Goal: Information Seeking & Learning: Learn about a topic

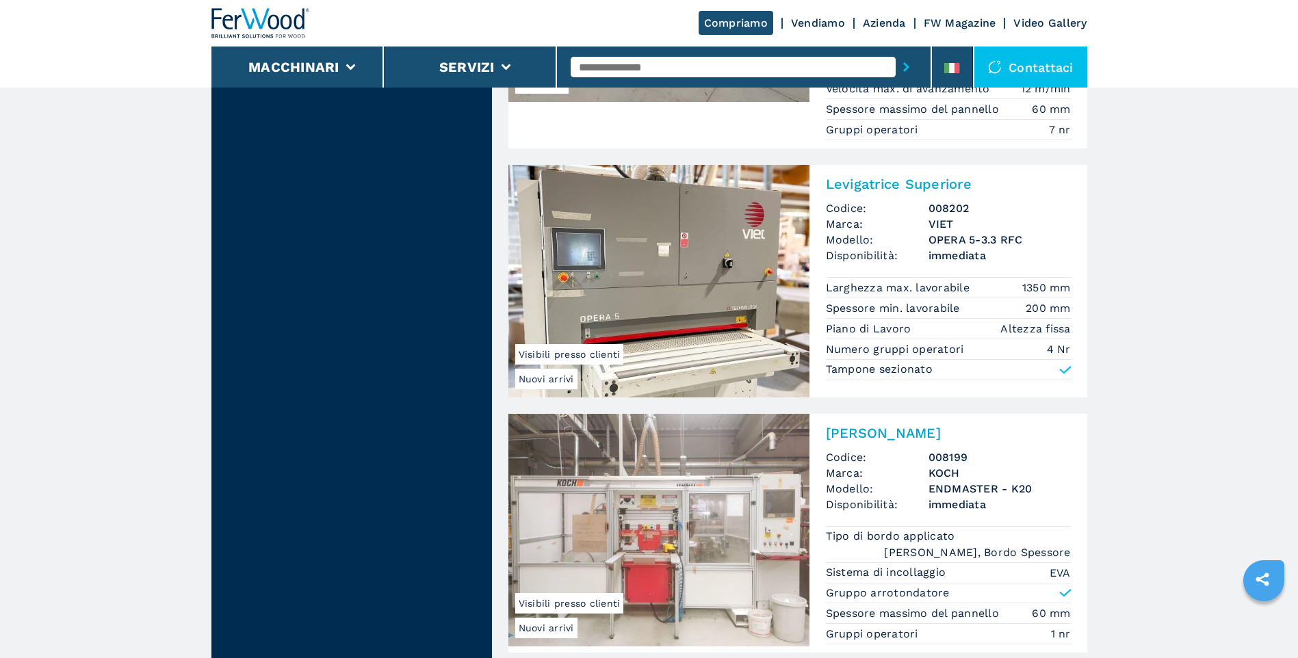
scroll to position [1779, 0]
click at [650, 307] on img at bounding box center [658, 280] width 301 height 233
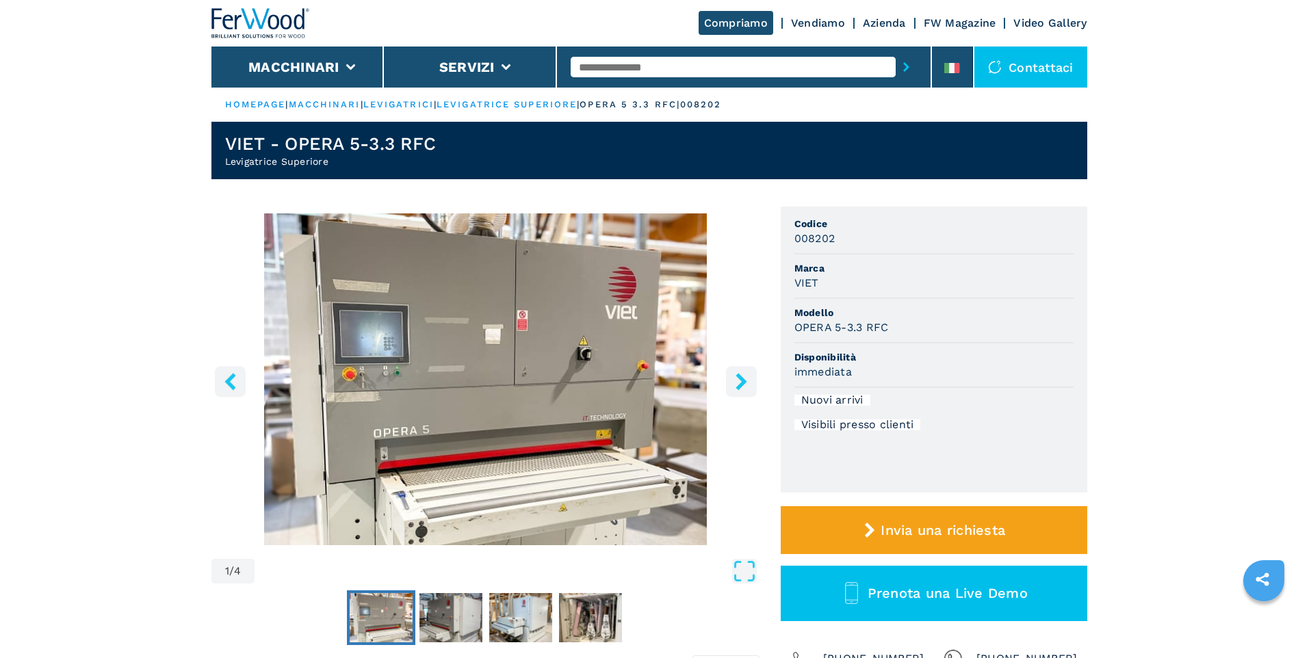
click at [530, 338] on img "Go to Slide 1" at bounding box center [485, 379] width 549 height 332
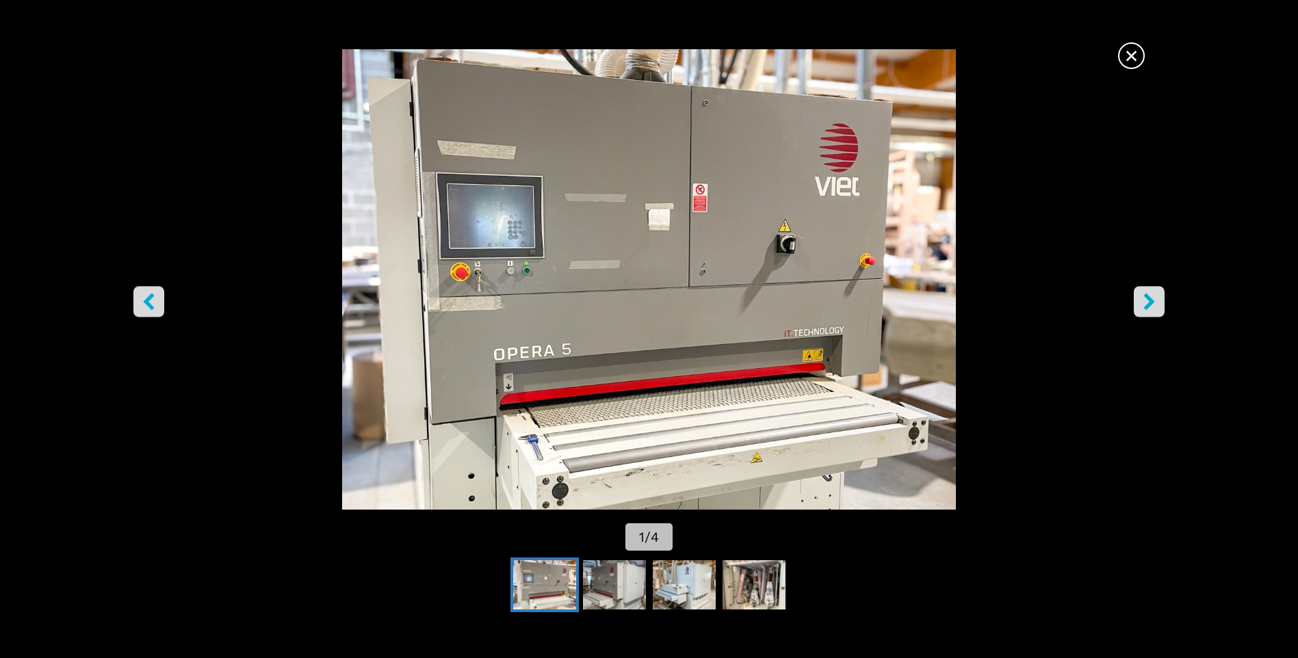
click at [1152, 309] on icon "right-button" at bounding box center [1149, 302] width 17 height 17
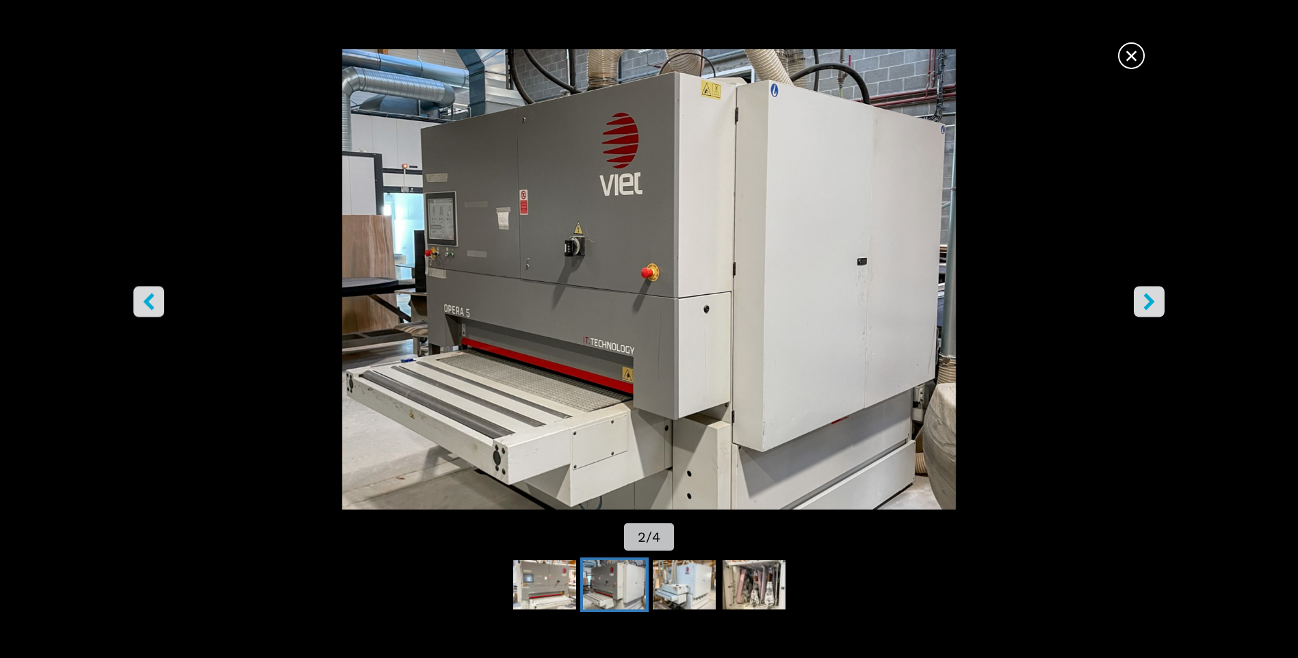
click at [1152, 308] on icon "right-button" at bounding box center [1149, 302] width 17 height 17
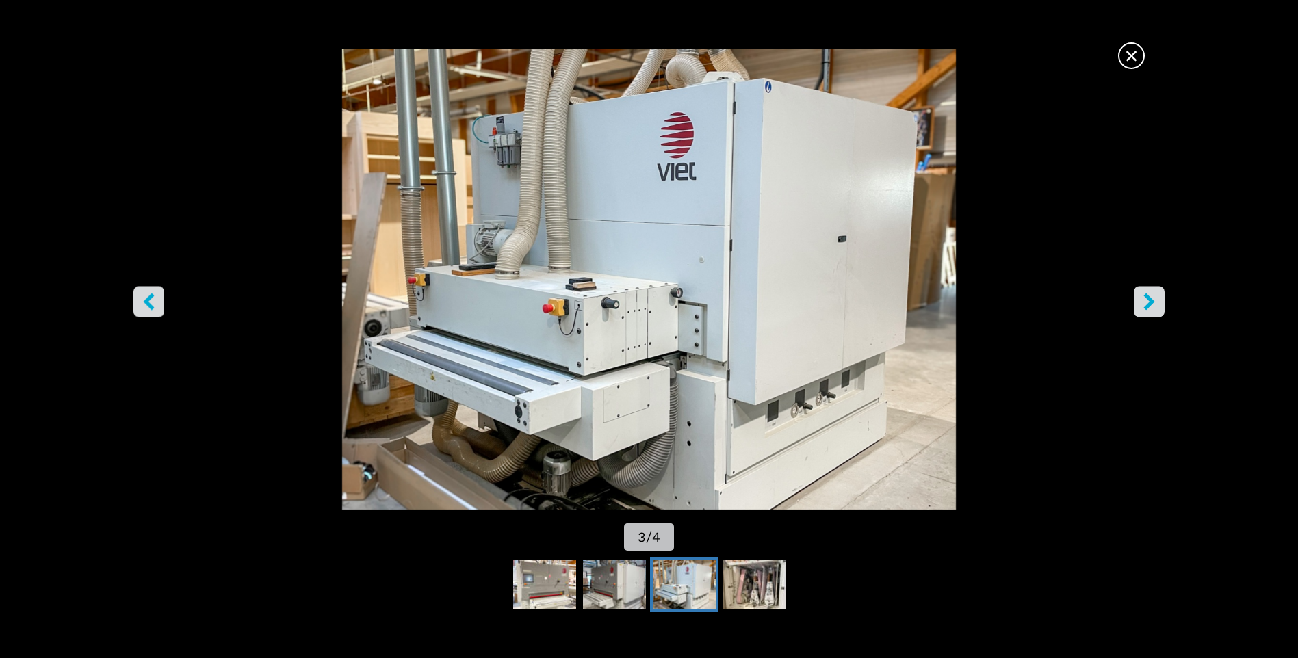
click at [1152, 308] on icon "right-button" at bounding box center [1149, 302] width 17 height 17
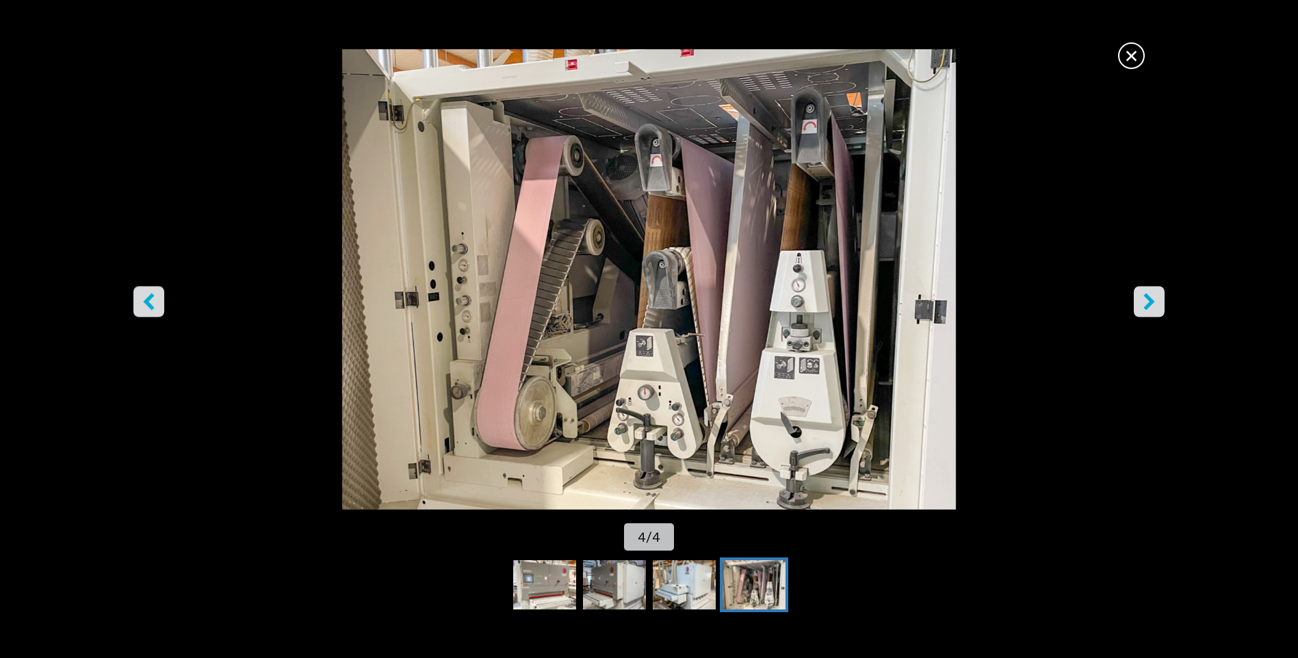
click at [1130, 63] on span "×" at bounding box center [1131, 53] width 24 height 24
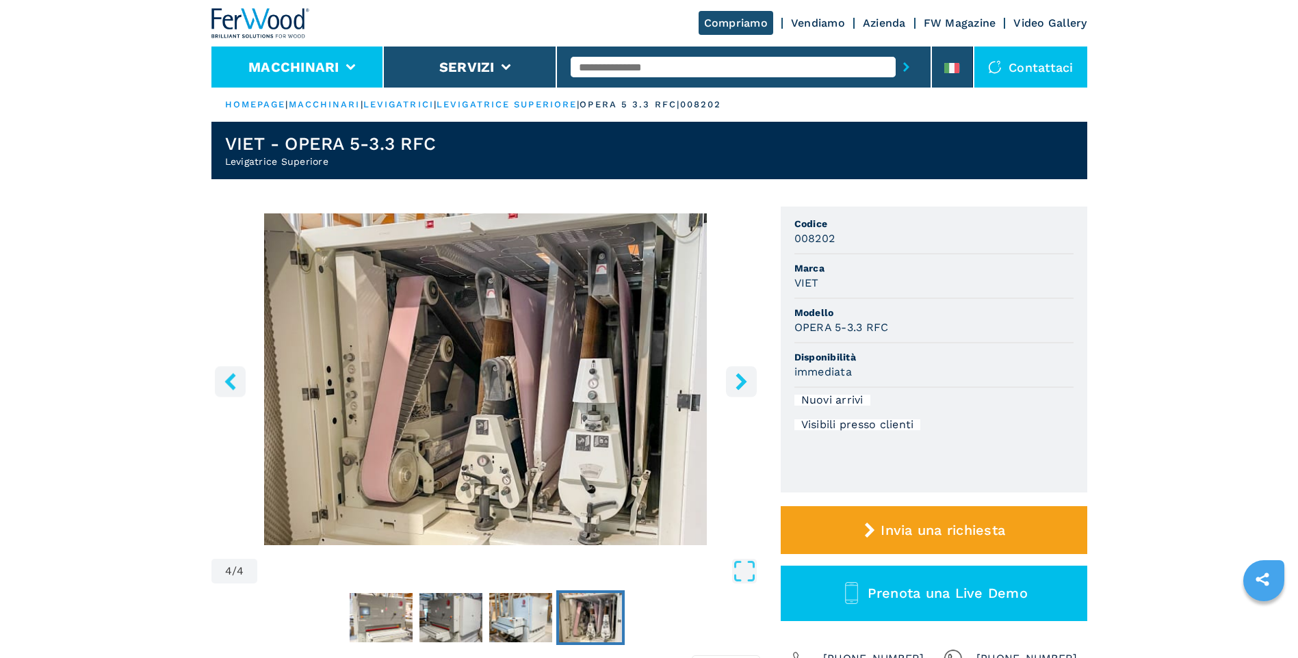
click at [302, 60] on button "Macchinari" at bounding box center [293, 67] width 91 height 16
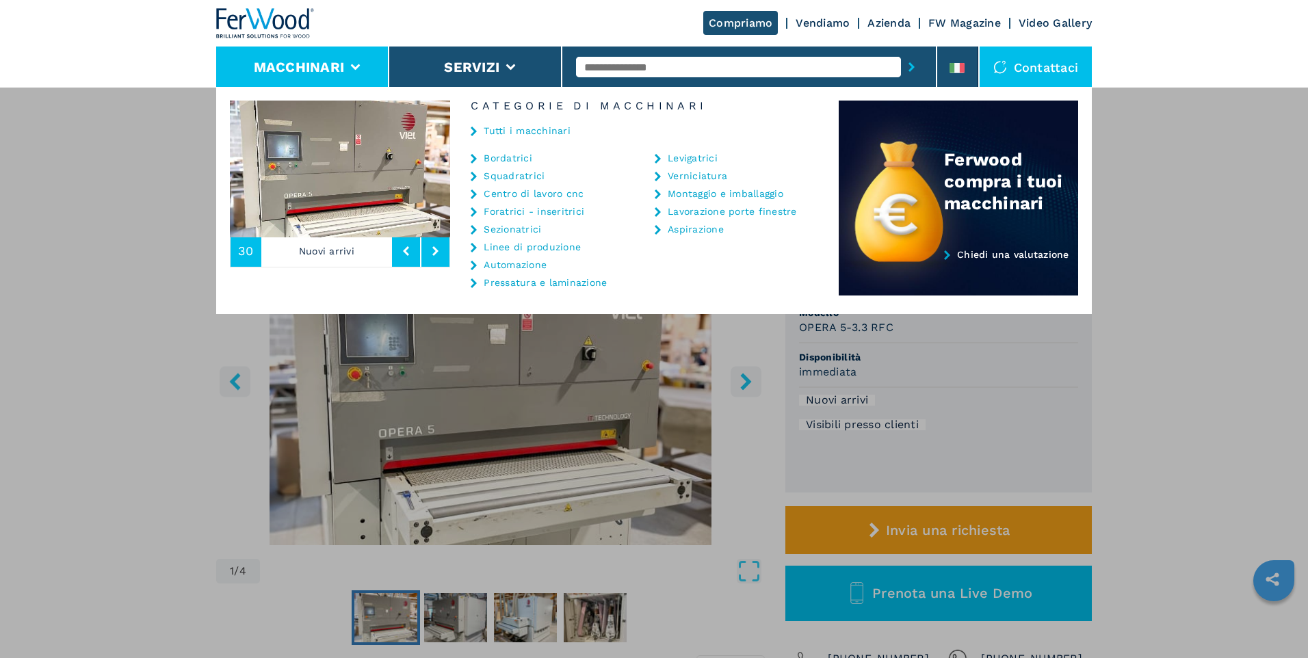
click at [567, 288] on li "Pressatura e laminazione" at bounding box center [546, 286] width 150 height 18
click at [564, 287] on link "Pressatura e laminazione" at bounding box center [545, 283] width 123 height 10
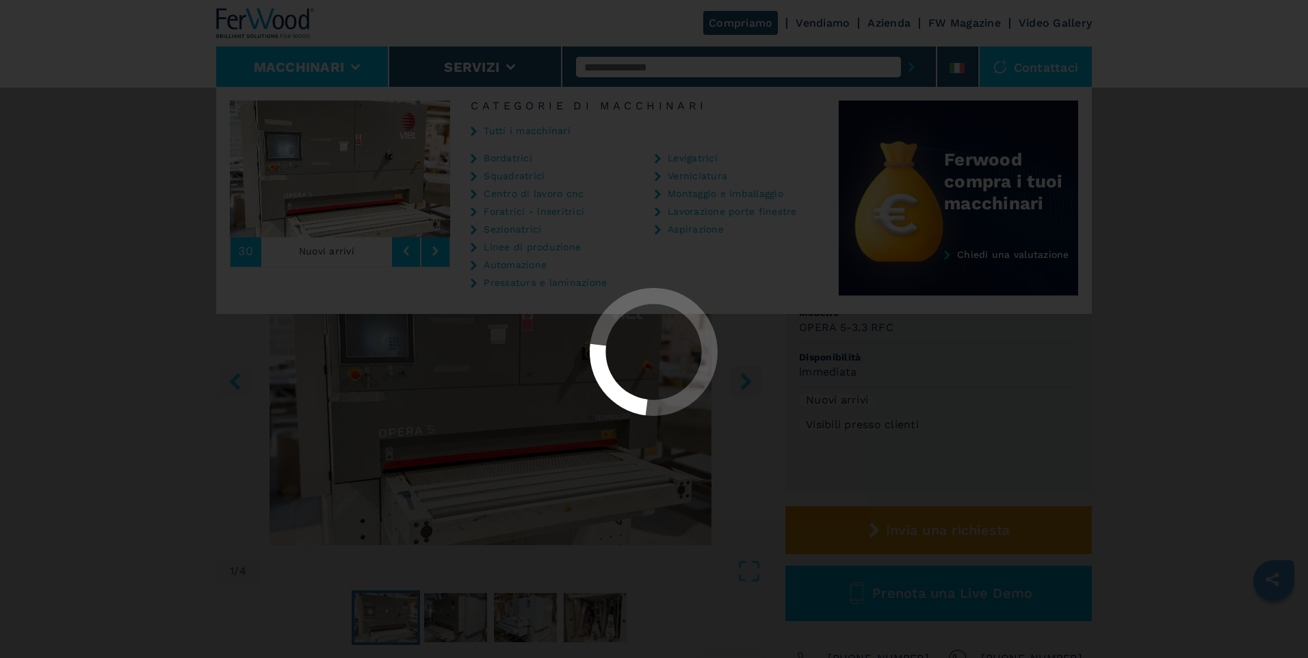
select select "**********"
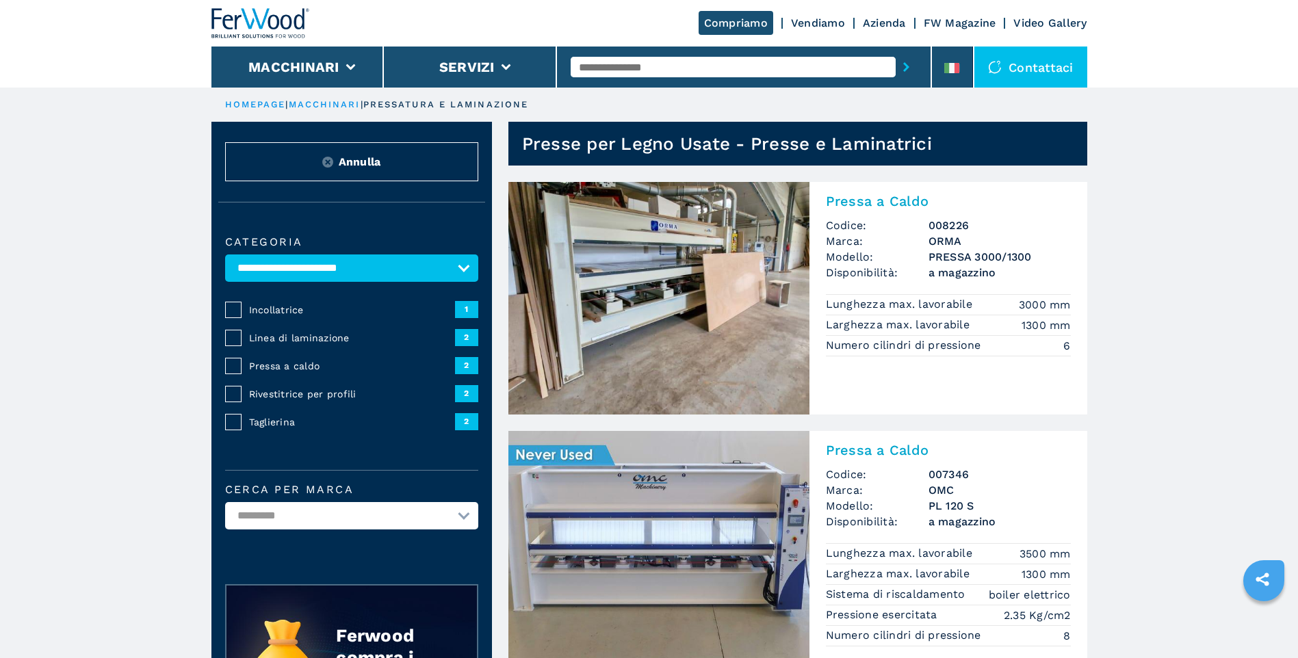
click at [681, 290] on img at bounding box center [658, 298] width 301 height 233
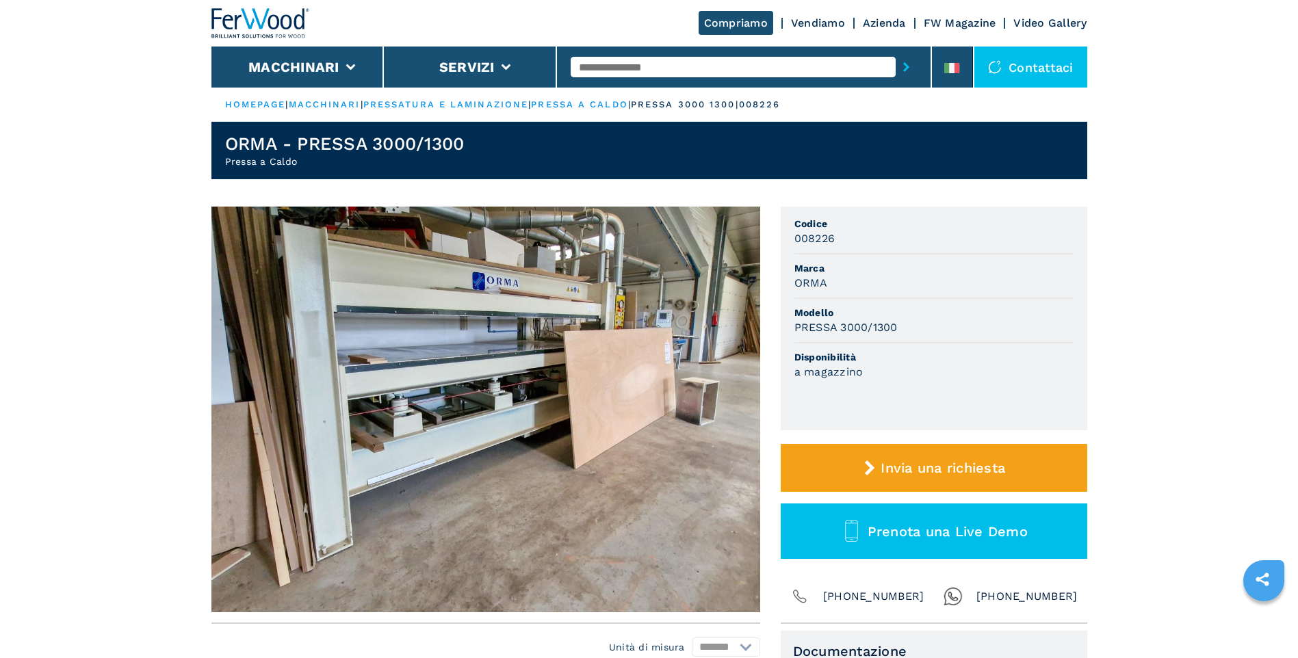
click at [476, 341] on img at bounding box center [485, 410] width 549 height 406
click at [512, 329] on img at bounding box center [485, 410] width 549 height 406
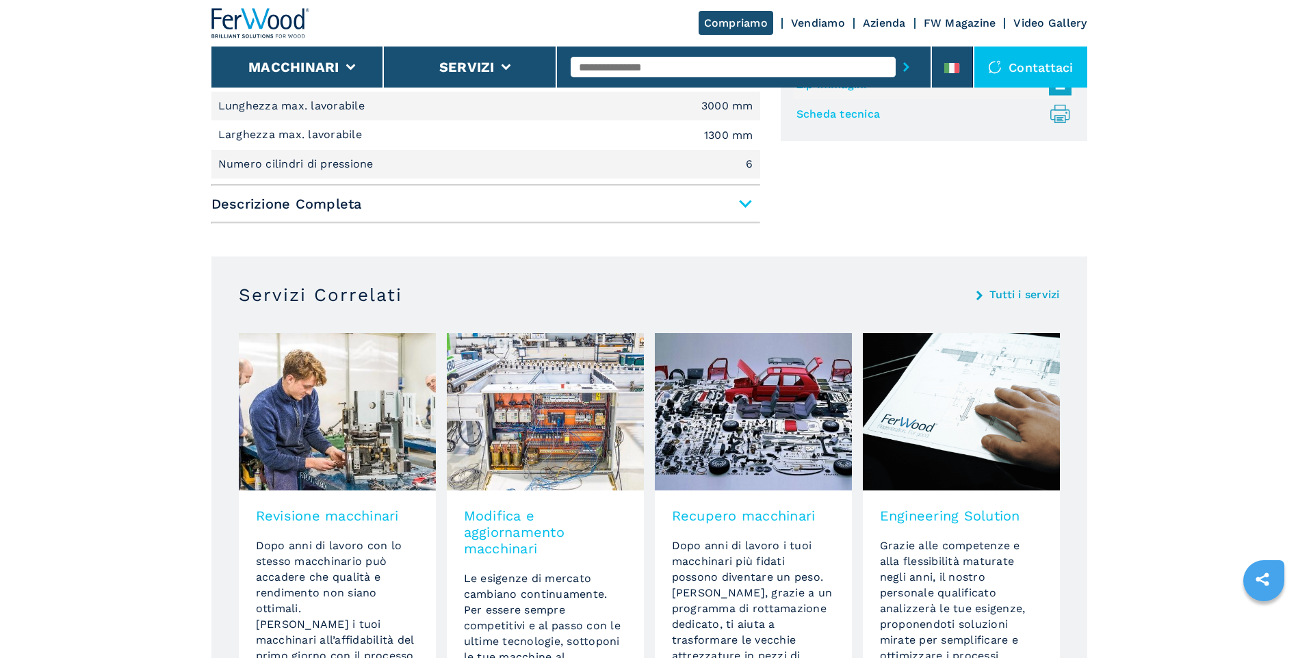
scroll to position [479, 0]
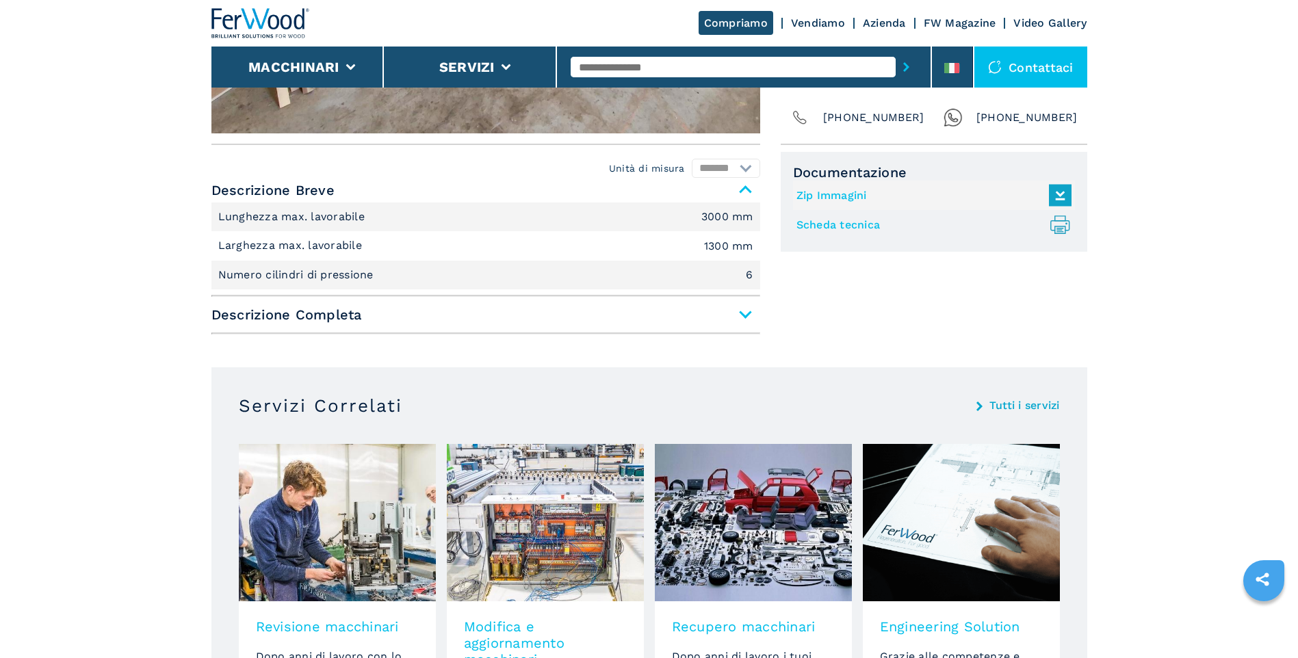
click at [744, 317] on span "Descrizione Completa" at bounding box center [485, 314] width 549 height 25
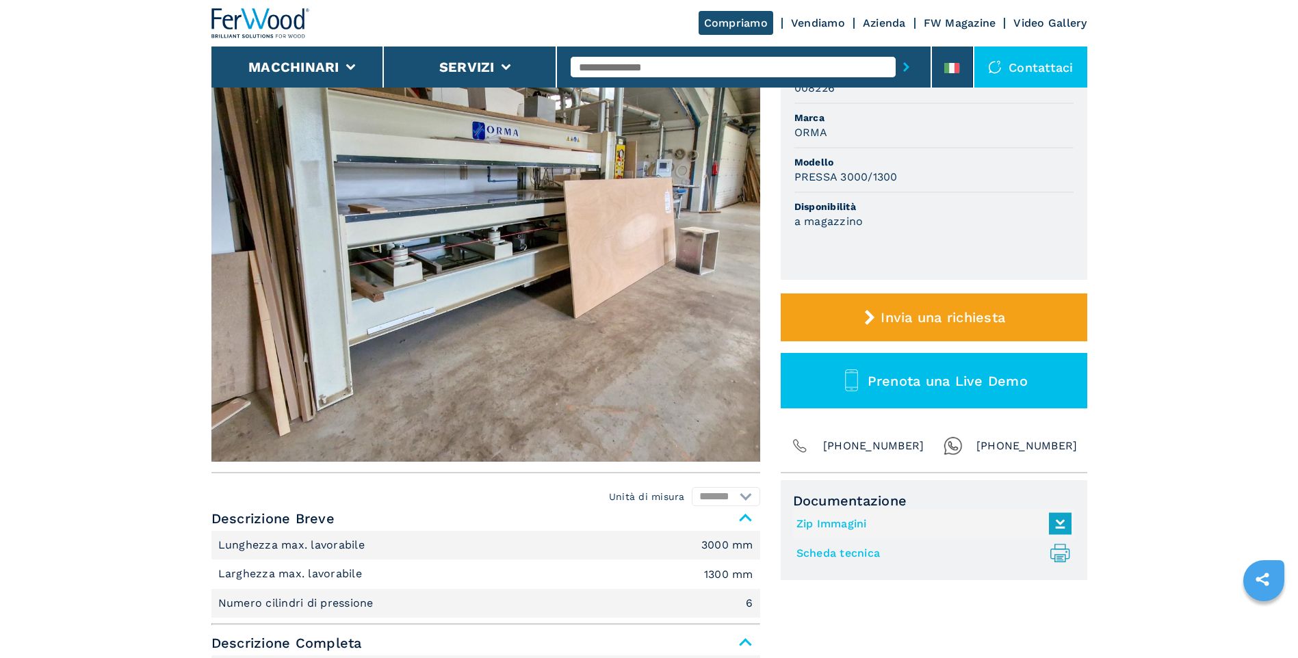
scroll to position [0, 0]
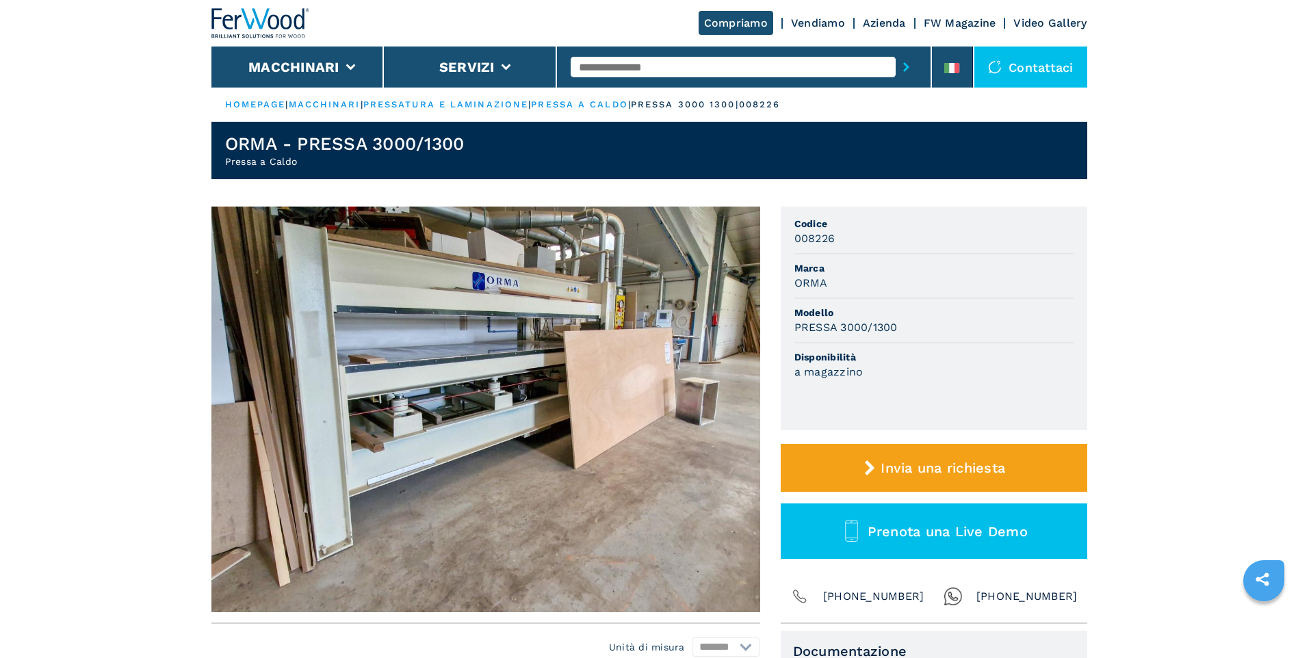
click at [420, 361] on img at bounding box center [485, 410] width 549 height 406
click at [530, 352] on img at bounding box center [485, 410] width 549 height 406
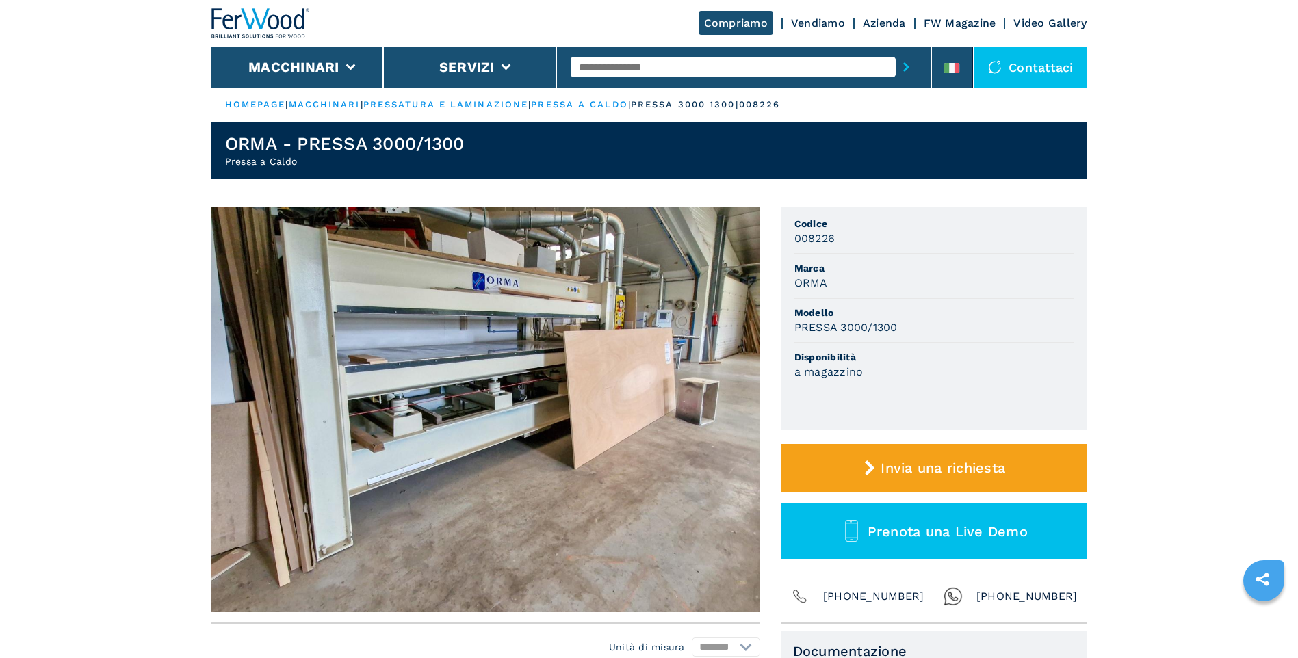
click at [530, 352] on img at bounding box center [485, 410] width 549 height 406
click at [517, 281] on img at bounding box center [485, 410] width 549 height 406
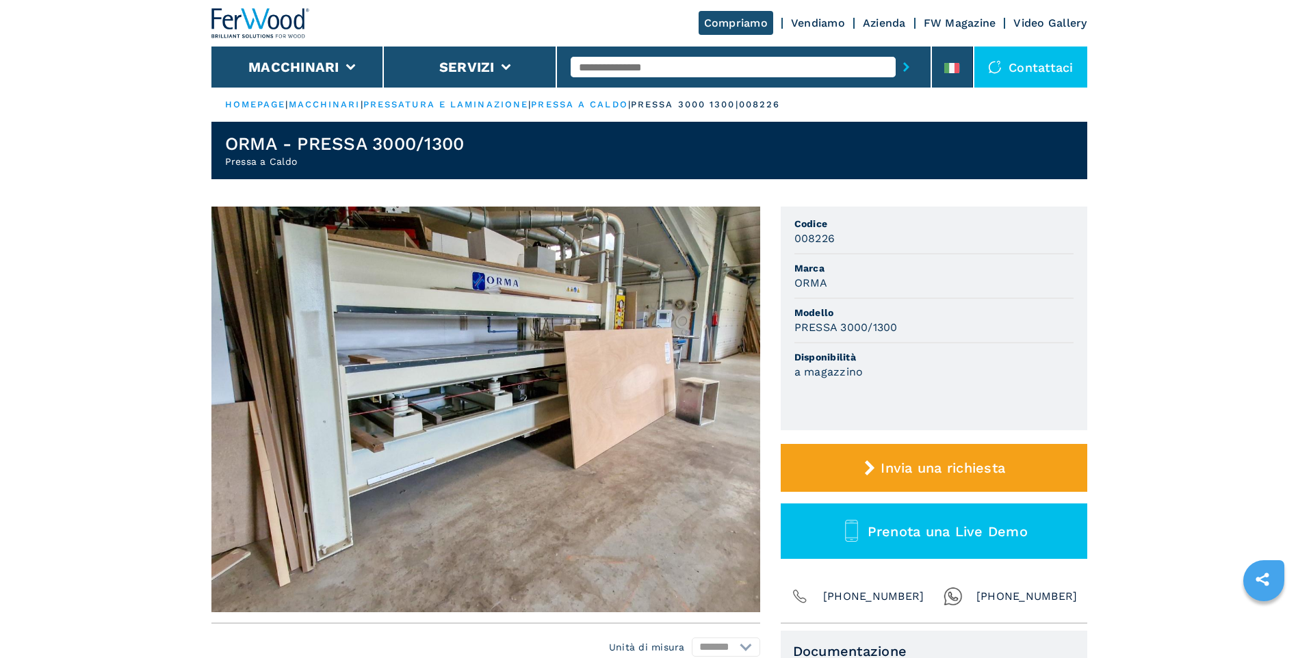
click at [575, 405] on img at bounding box center [485, 410] width 549 height 406
click at [588, 392] on img at bounding box center [485, 410] width 549 height 406
click at [436, 400] on img at bounding box center [485, 410] width 549 height 406
click at [437, 399] on img at bounding box center [485, 410] width 549 height 406
click at [439, 398] on img at bounding box center [485, 410] width 549 height 406
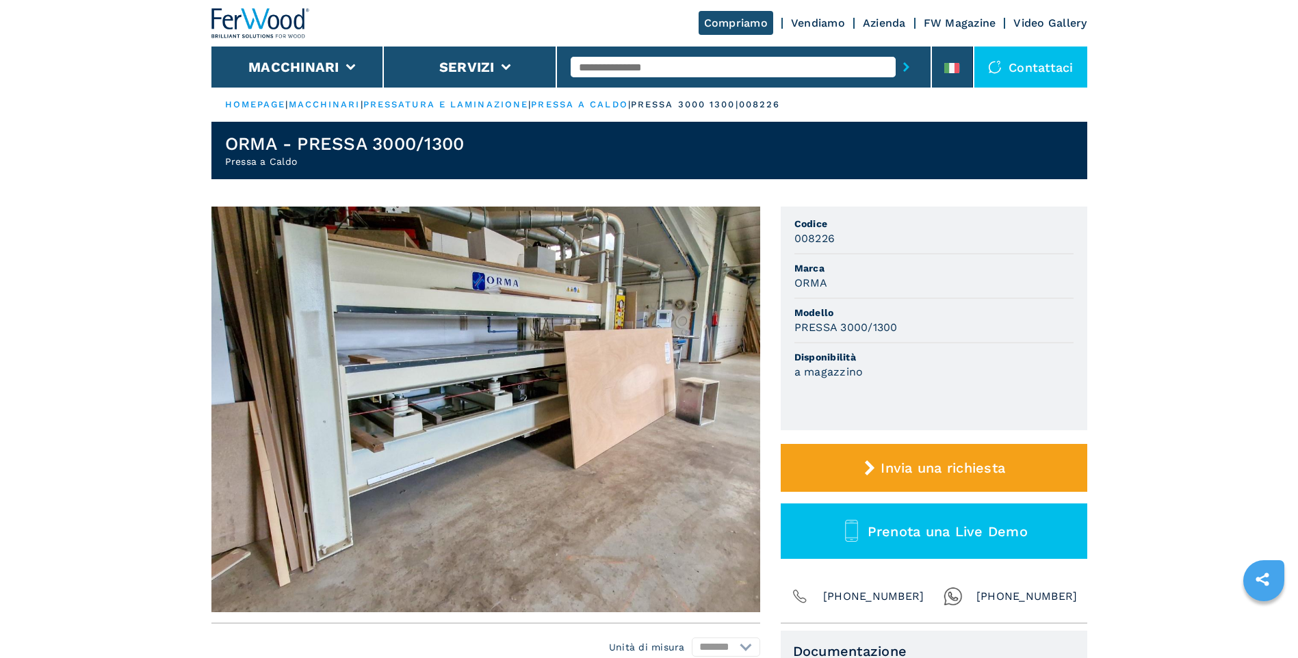
click at [439, 398] on img at bounding box center [485, 410] width 549 height 406
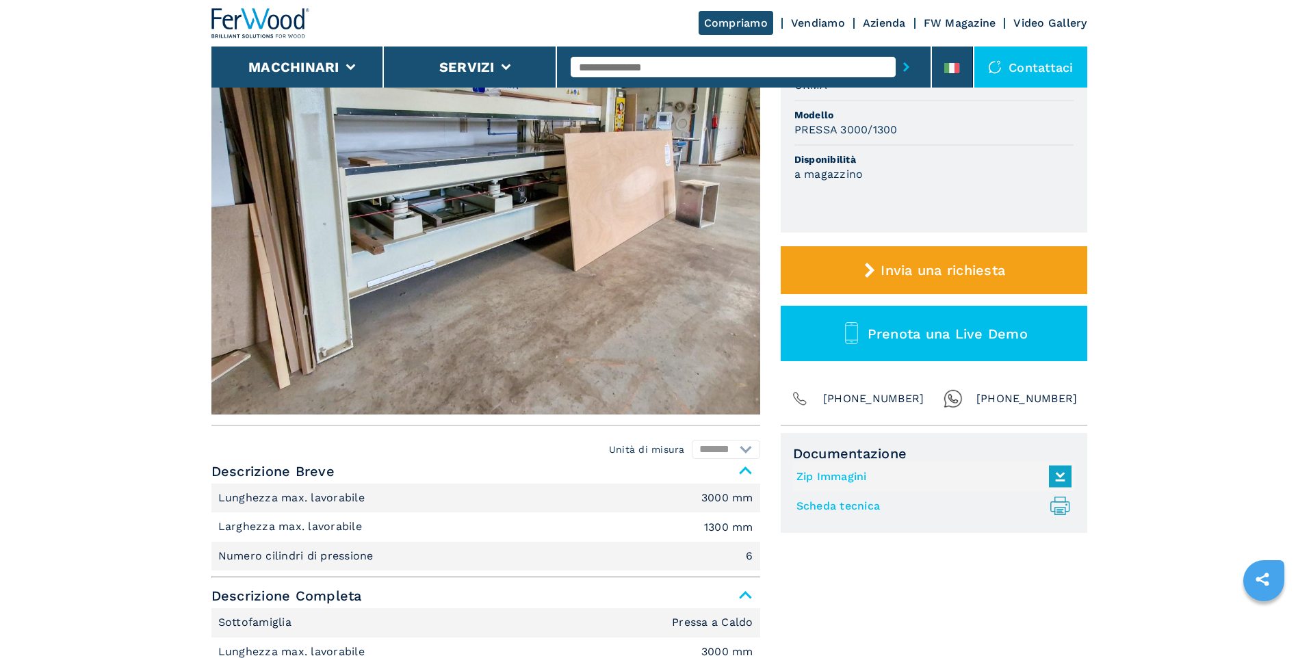
scroll to position [205, 0]
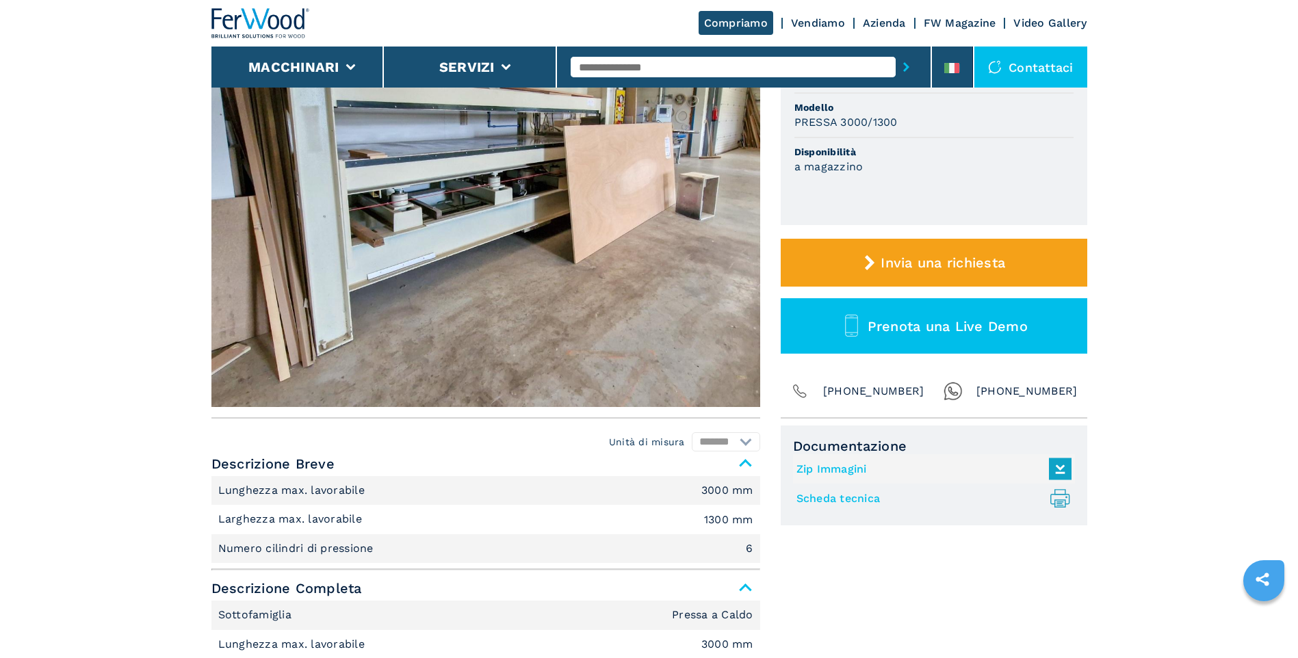
click at [746, 445] on select "******* *********" at bounding box center [726, 441] width 68 height 19
click at [561, 322] on img at bounding box center [485, 204] width 549 height 406
drag, startPoint x: 561, startPoint y: 322, endPoint x: 554, endPoint y: 326, distance: 7.6
click at [560, 322] on img at bounding box center [485, 204] width 549 height 406
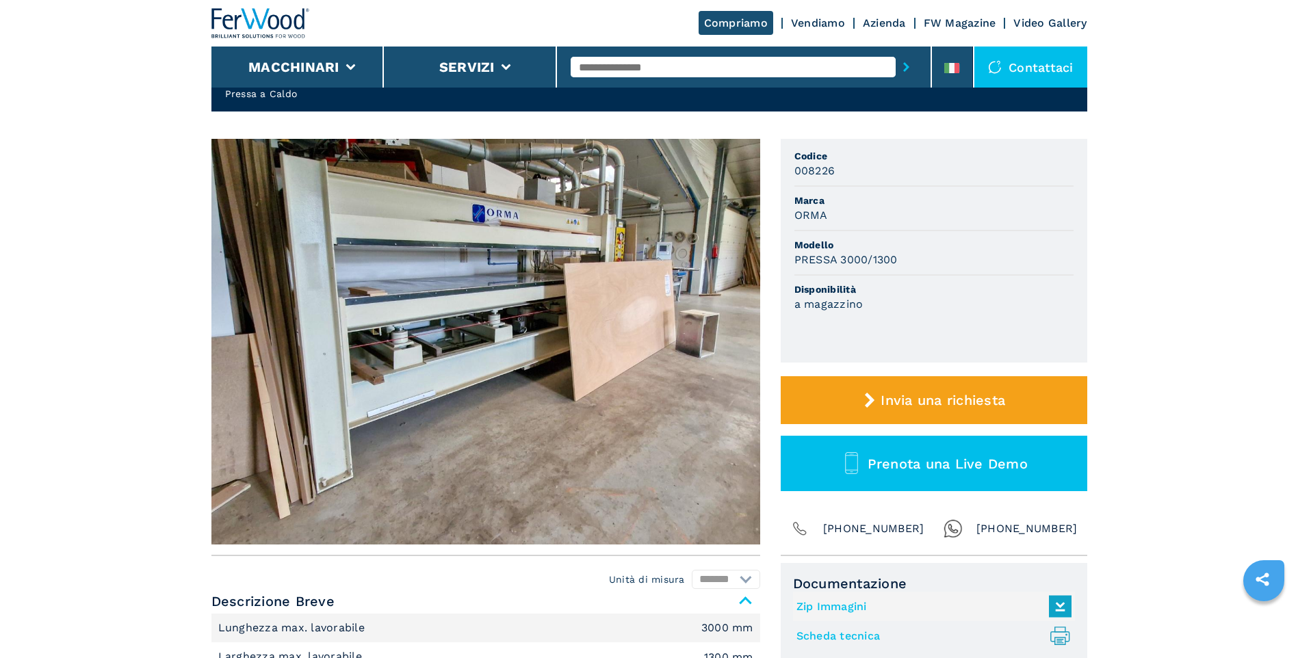
scroll to position [0, 0]
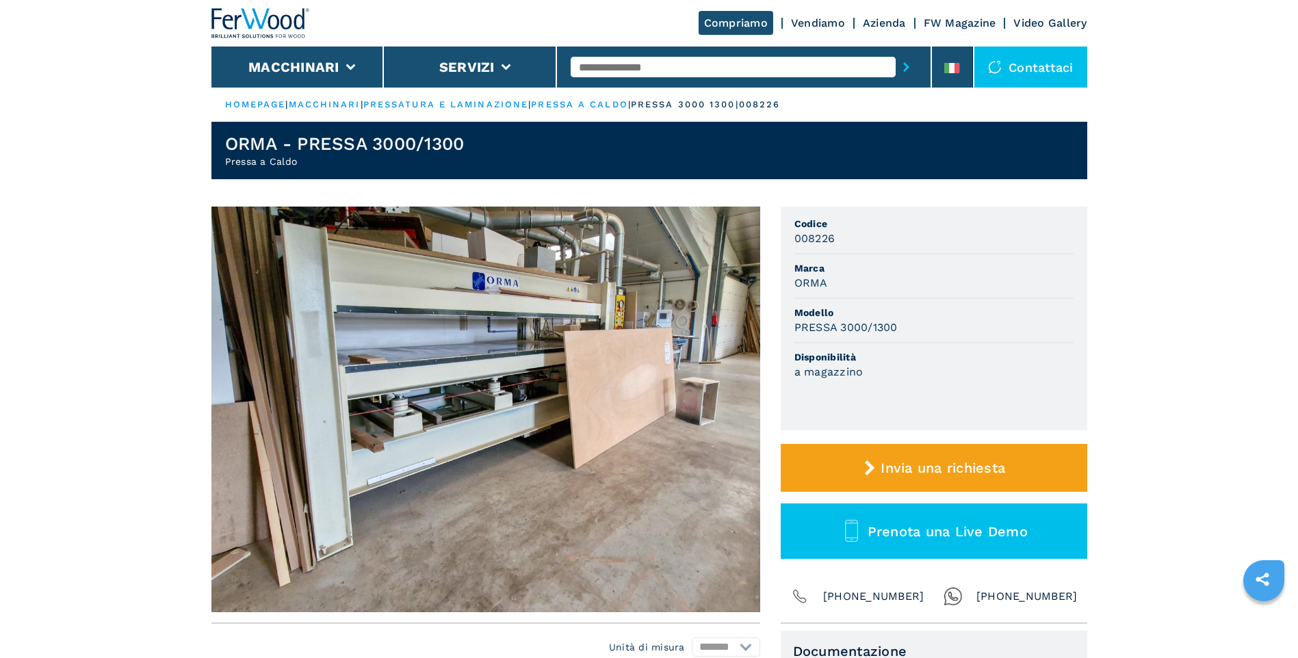
click at [428, 343] on img at bounding box center [485, 410] width 549 height 406
drag, startPoint x: 357, startPoint y: 143, endPoint x: 276, endPoint y: 163, distance: 83.8
click at [355, 143] on h1 "ORMA - PRESSA 3000/1300" at bounding box center [344, 144] width 239 height 22
click at [233, 161] on h2 "Pressa a Caldo" at bounding box center [344, 162] width 239 height 14
click at [429, 338] on img at bounding box center [485, 410] width 549 height 406
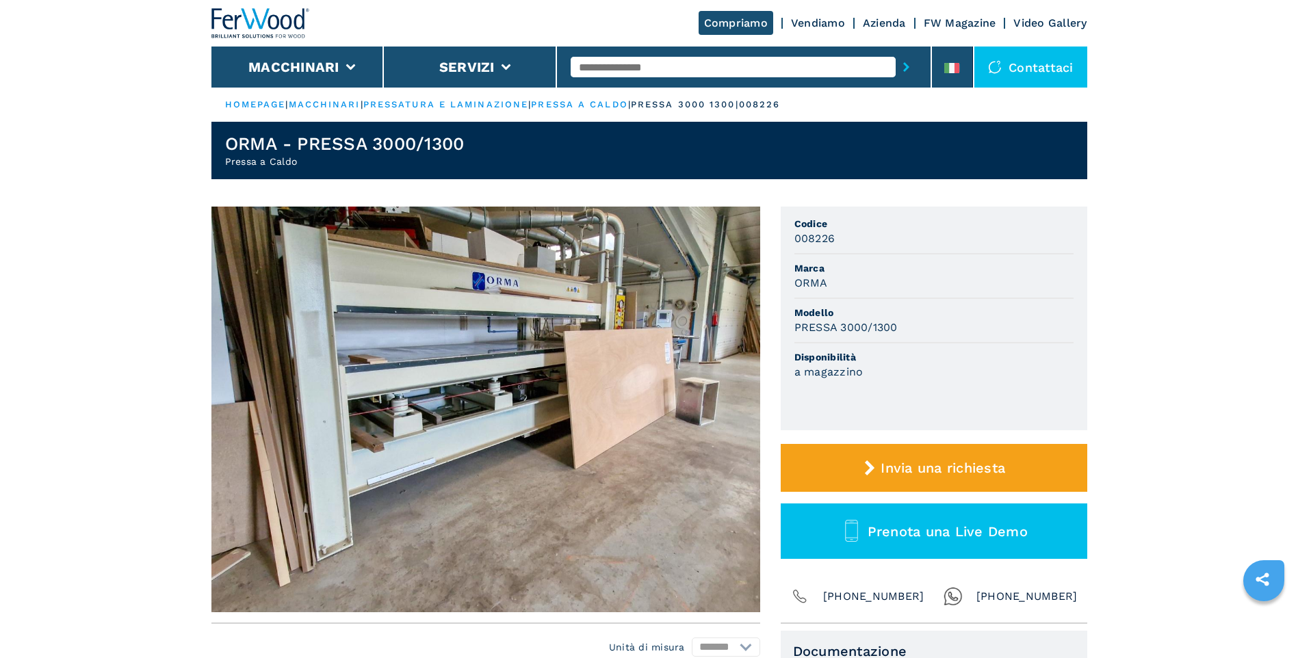
click at [429, 338] on img at bounding box center [485, 410] width 549 height 406
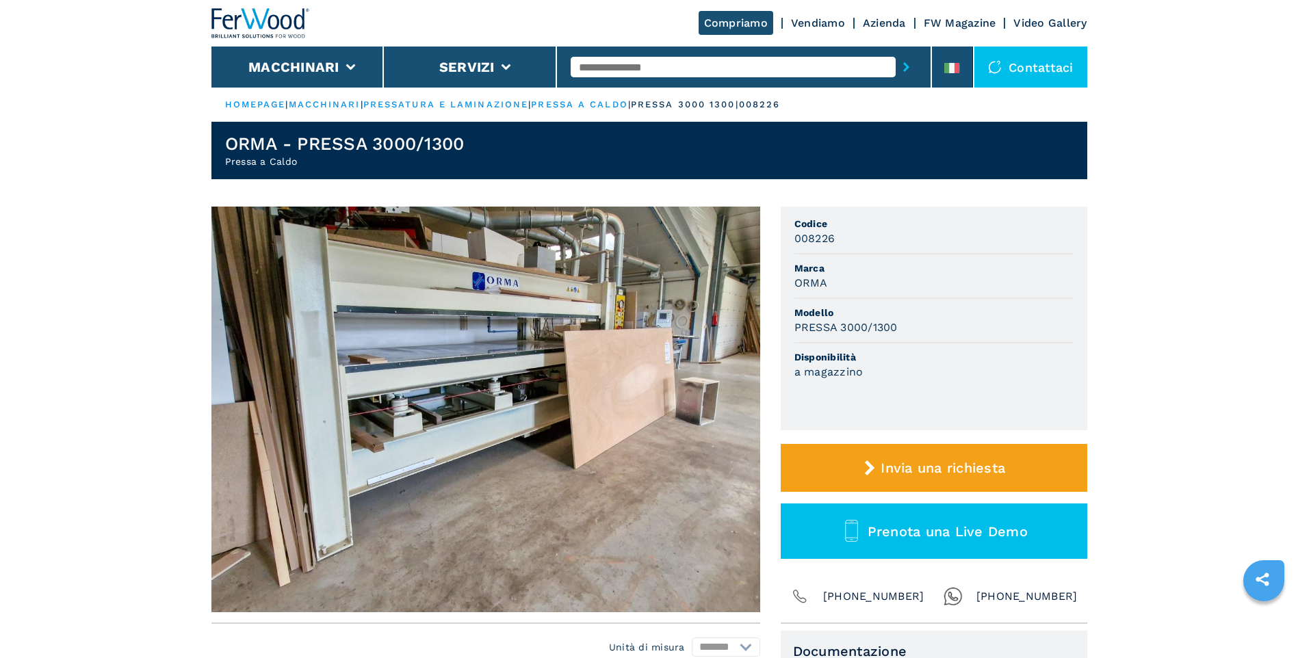
click at [429, 338] on img at bounding box center [485, 410] width 549 height 406
click at [430, 338] on img at bounding box center [485, 410] width 549 height 406
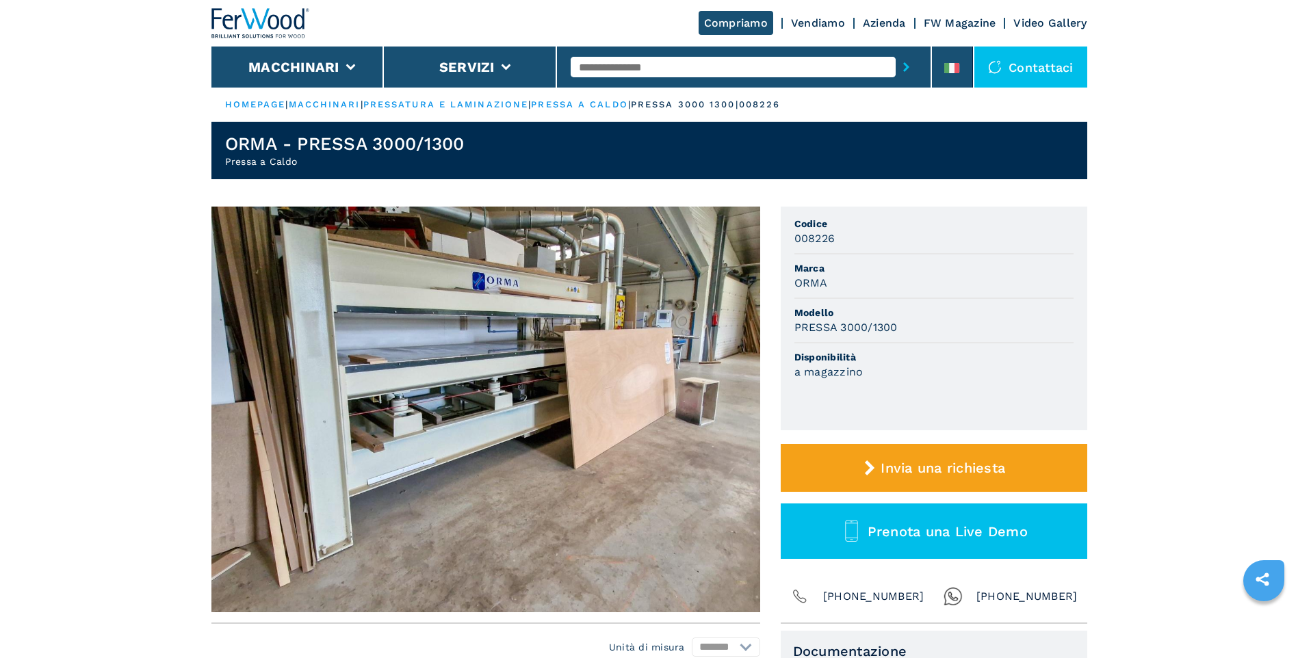
click at [434, 333] on img at bounding box center [485, 410] width 549 height 406
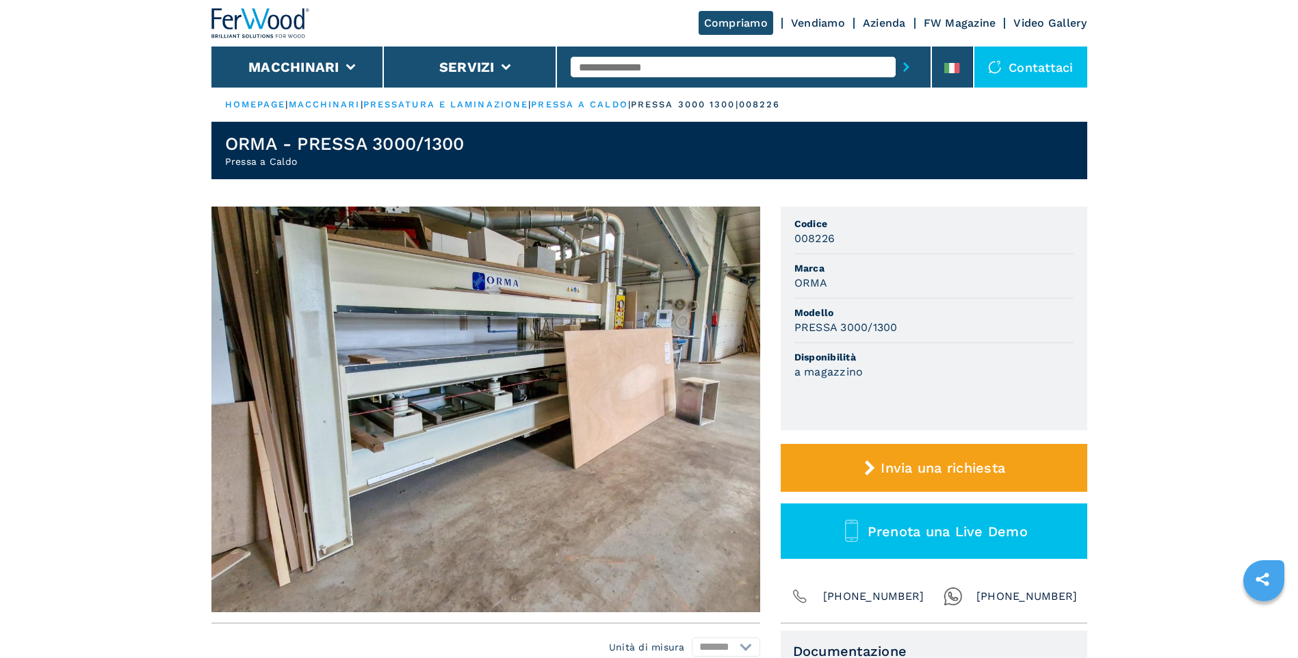
click at [614, 105] on link "pressa a caldo" at bounding box center [579, 104] width 96 height 10
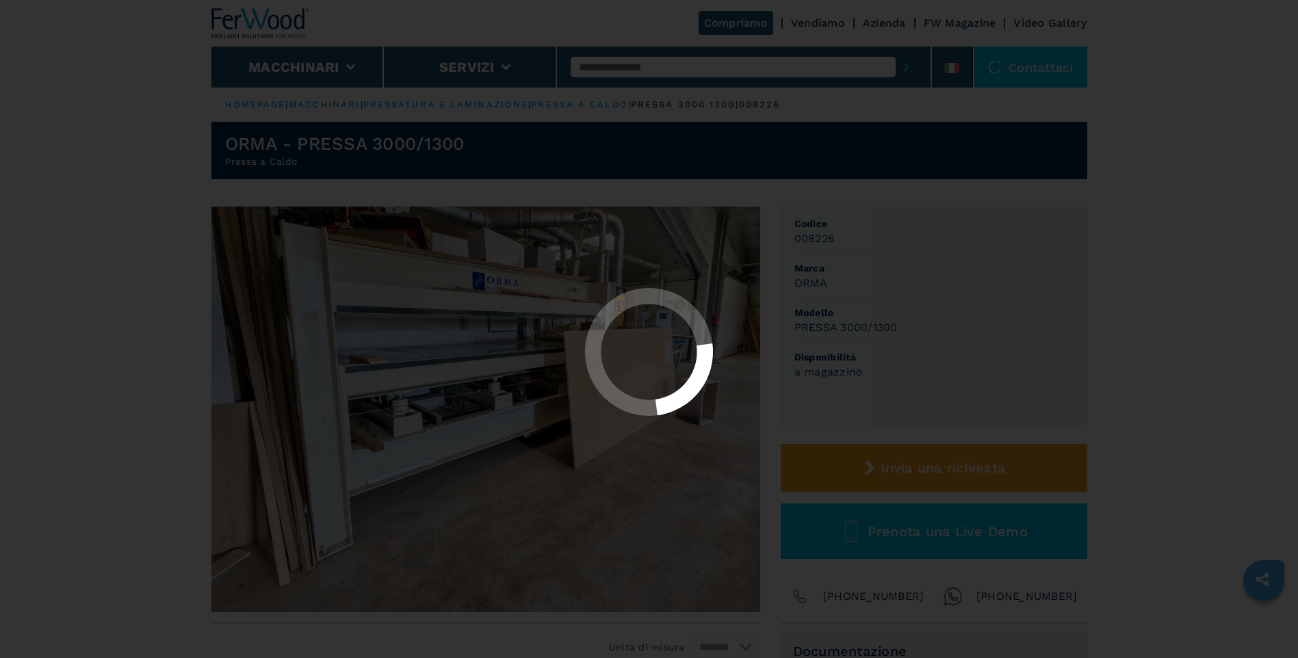
select select "**********"
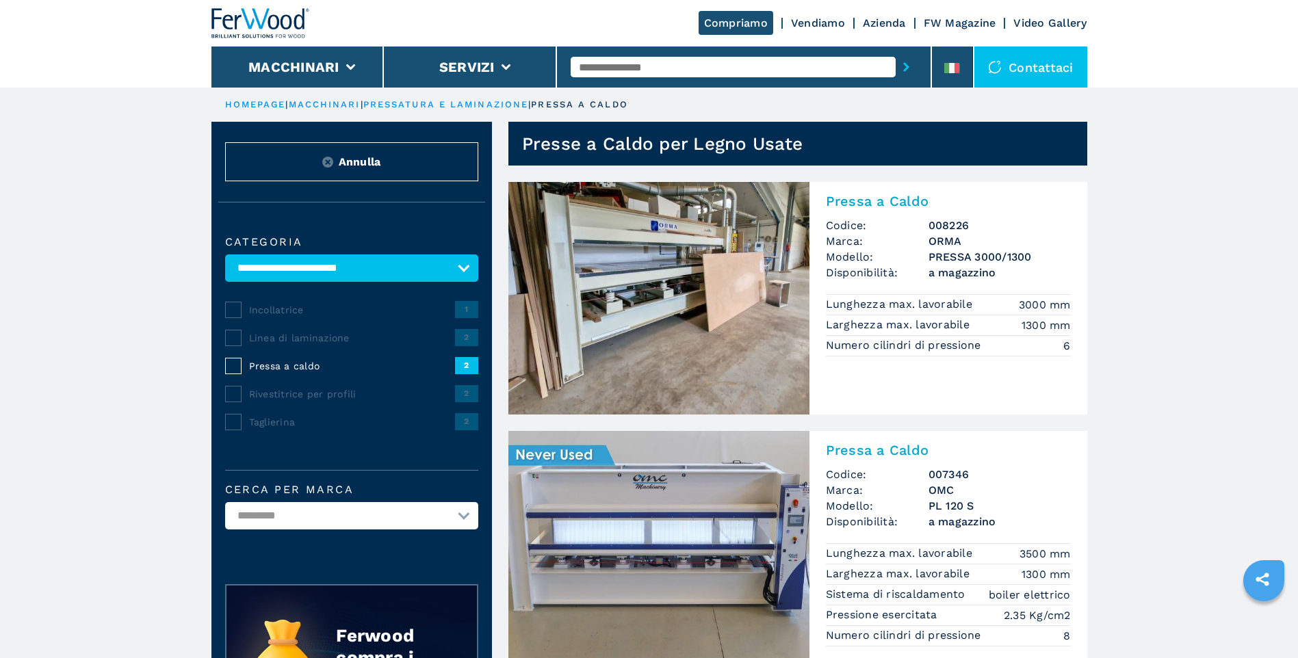
click at [675, 335] on img at bounding box center [658, 298] width 301 height 233
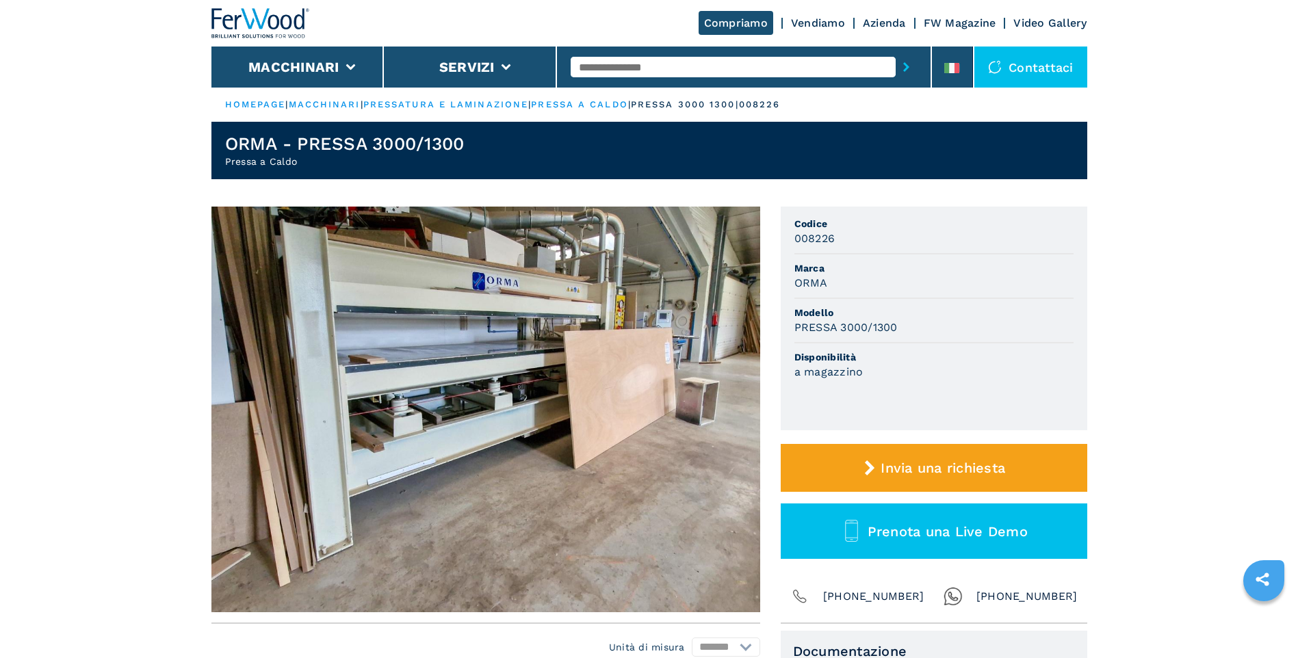
click at [421, 333] on img at bounding box center [485, 410] width 549 height 406
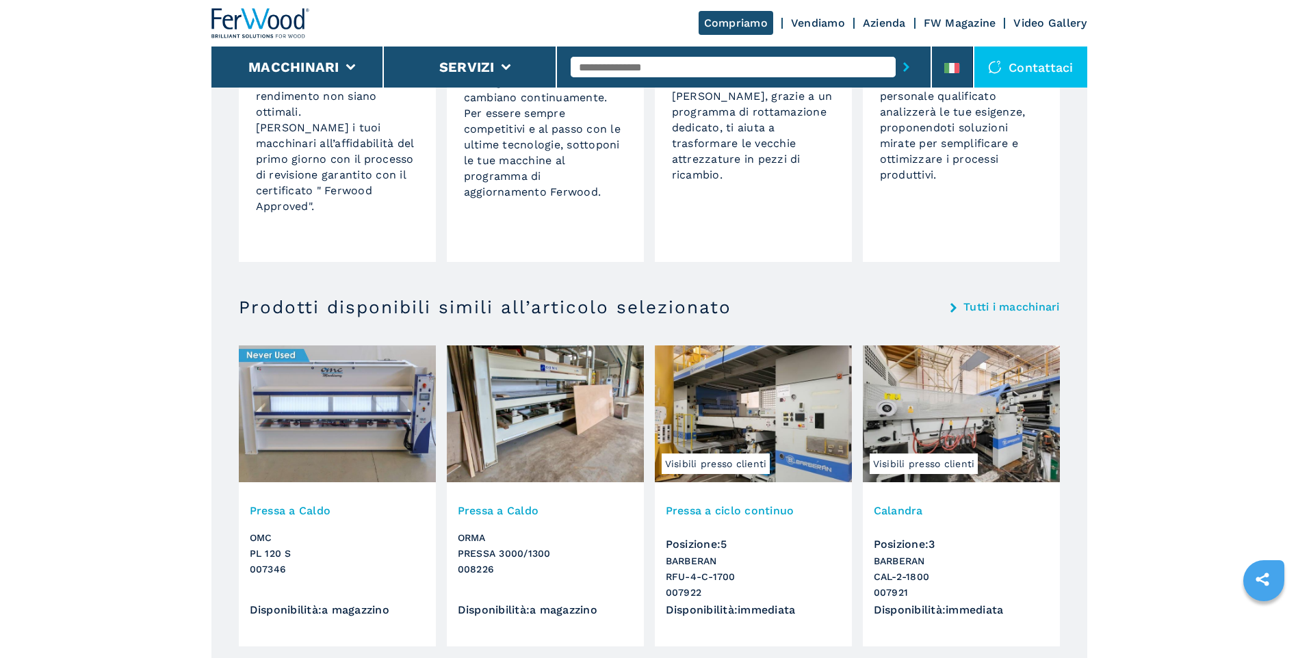
scroll to position [1095, 0]
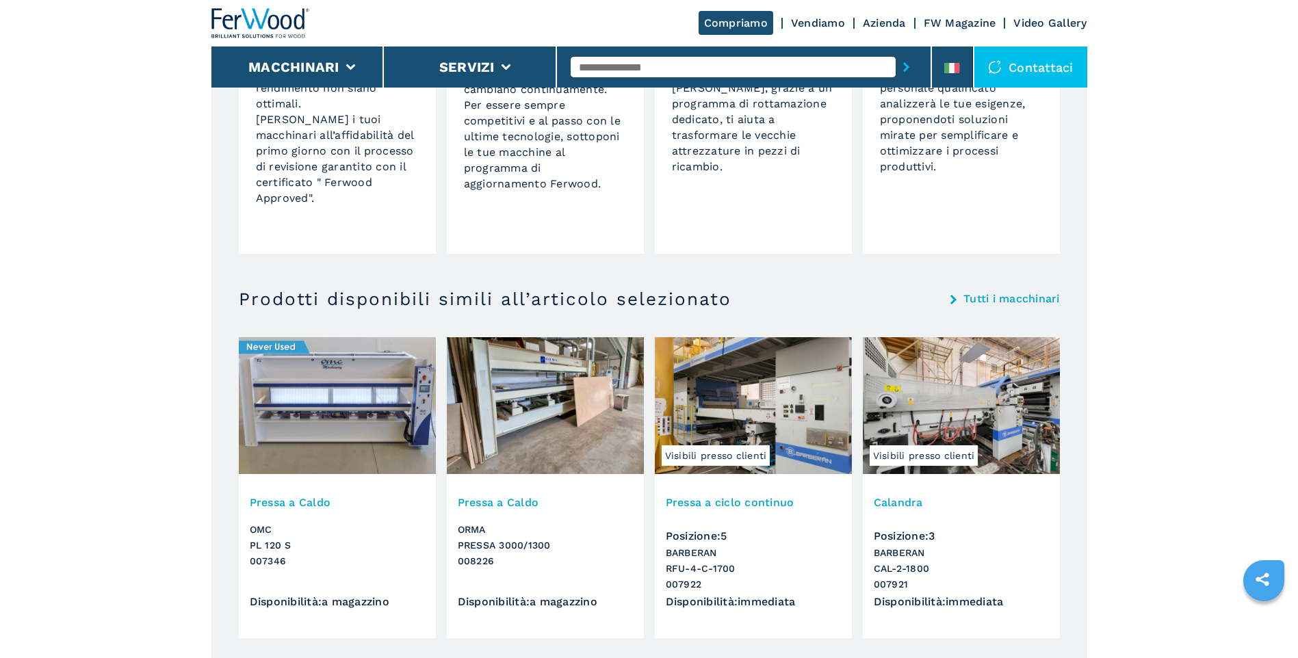
click at [589, 432] on img at bounding box center [545, 405] width 197 height 137
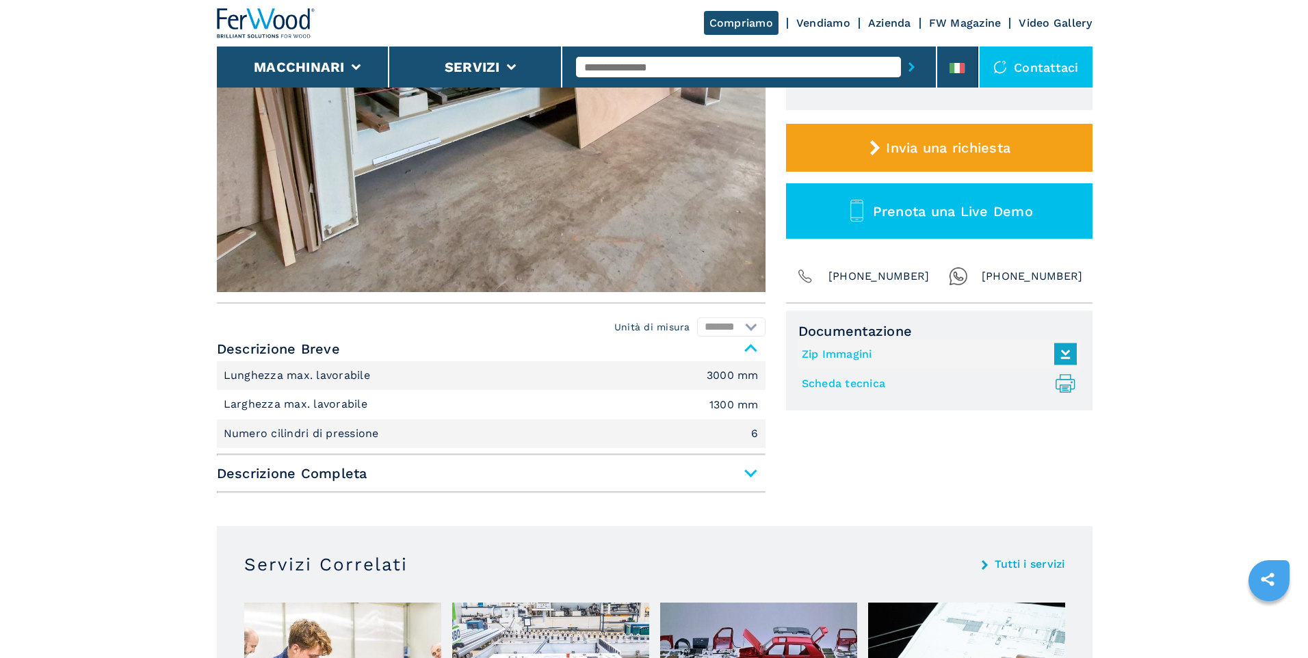
scroll to position [137, 0]
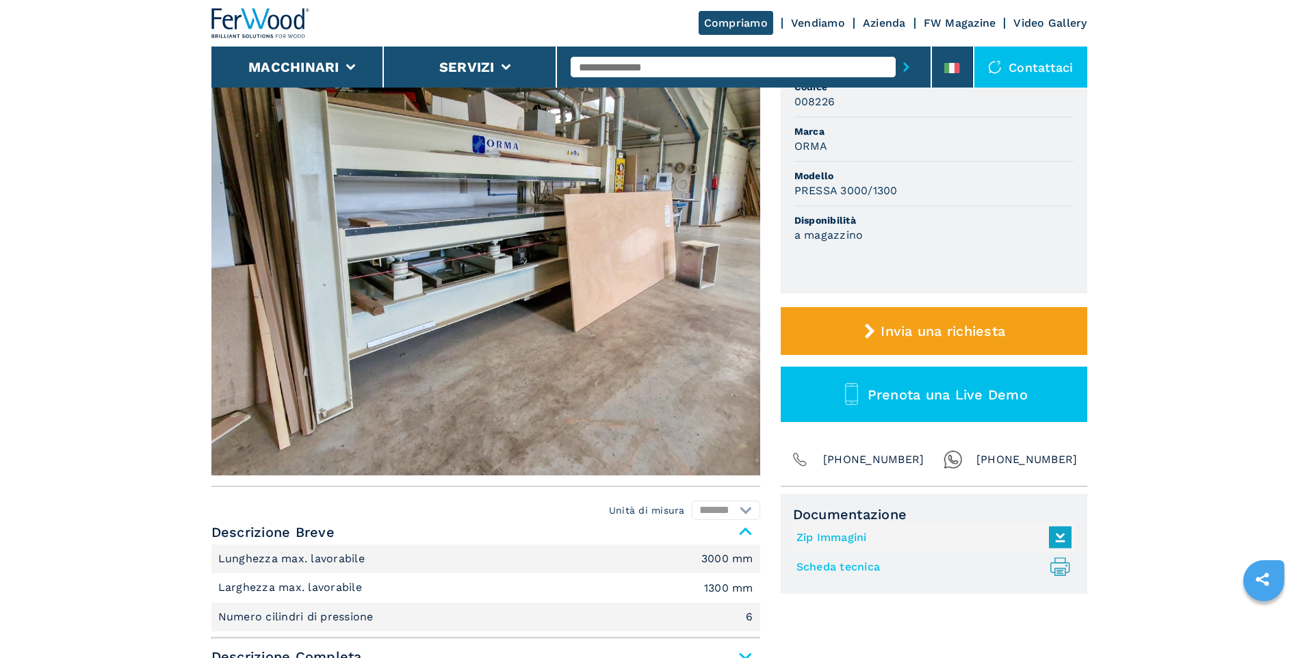
click at [385, 375] on img at bounding box center [485, 273] width 549 height 406
click at [519, 389] on img at bounding box center [485, 273] width 549 height 406
click at [315, 55] on li "Macchinari" at bounding box center [297, 67] width 173 height 41
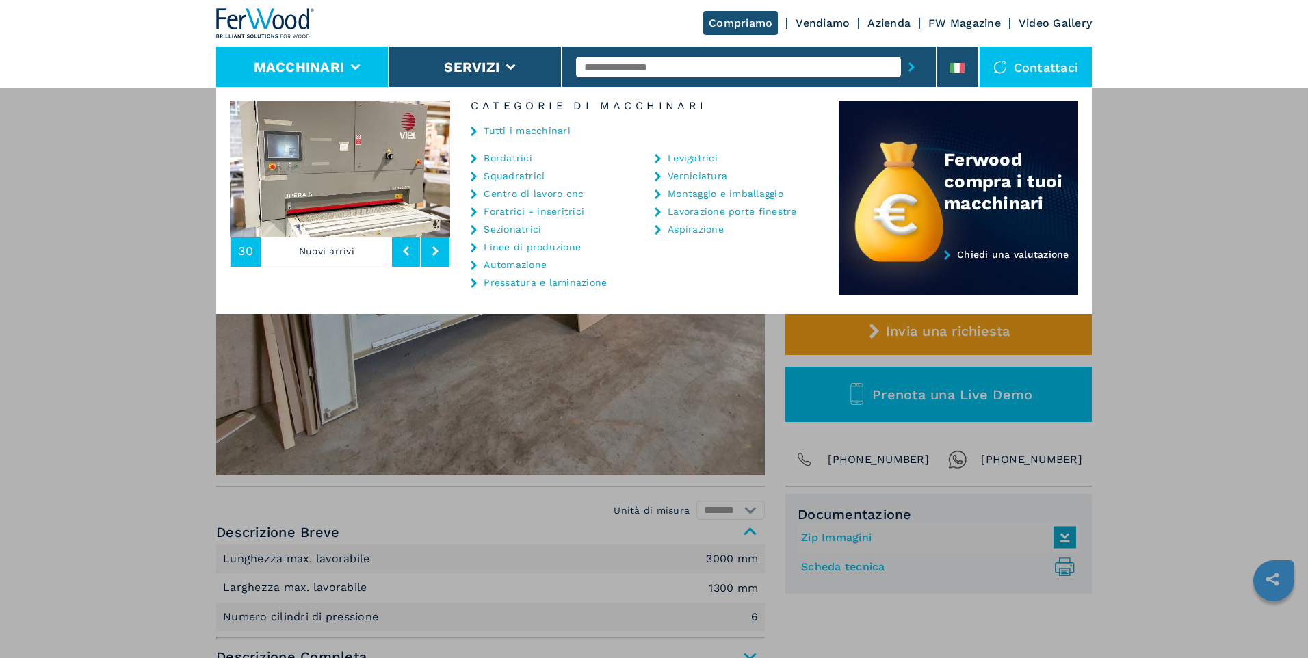
click at [705, 233] on link "Aspirazione" at bounding box center [696, 229] width 56 height 10
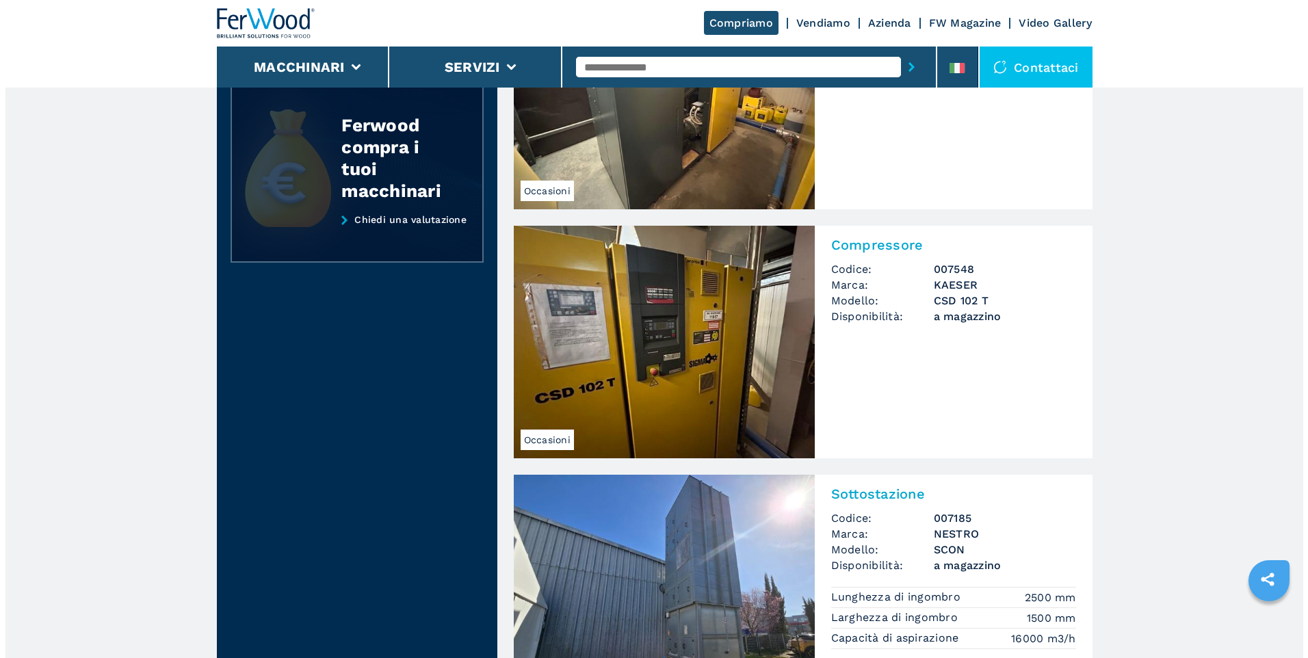
scroll to position [411, 0]
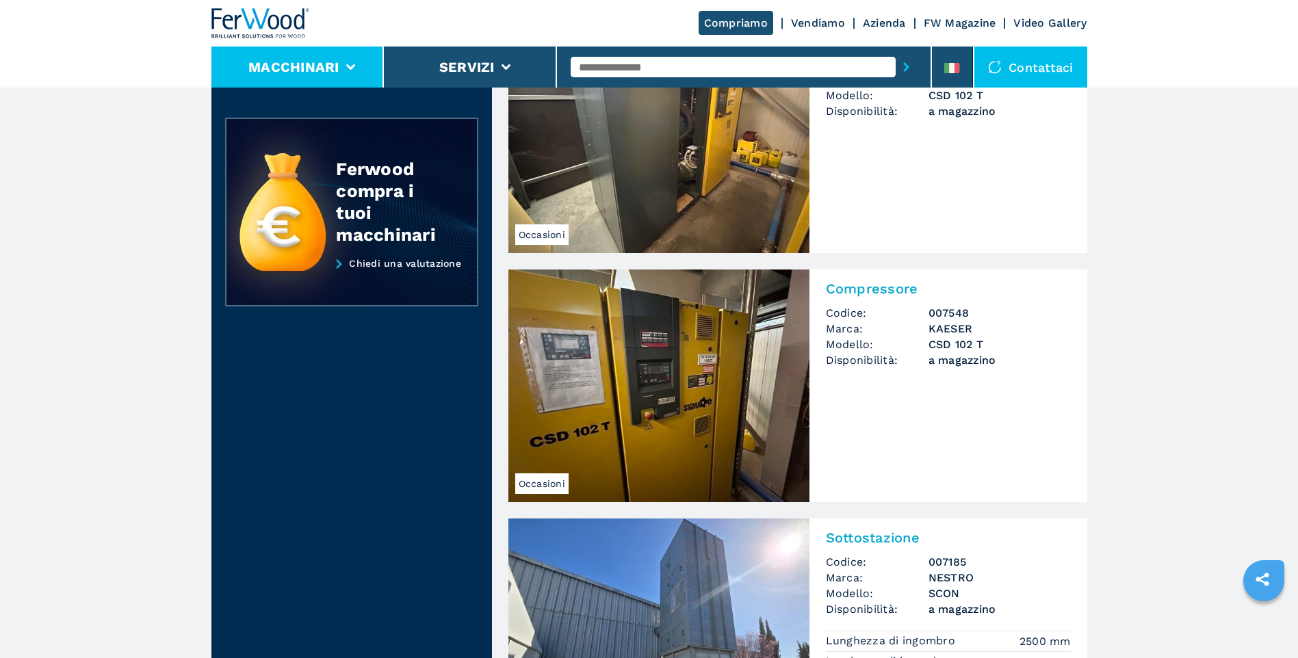
click at [330, 75] on button "Macchinari" at bounding box center [293, 67] width 91 height 16
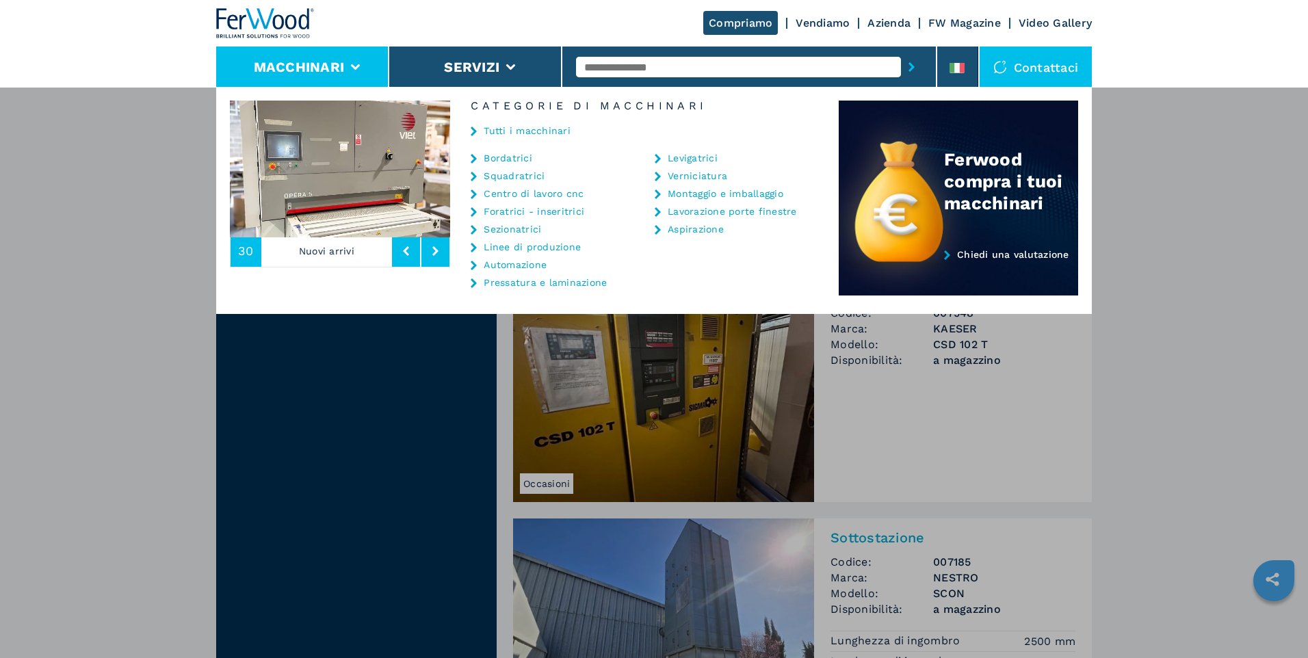
click at [728, 213] on link "Lavorazione porte finestre" at bounding box center [732, 212] width 129 height 10
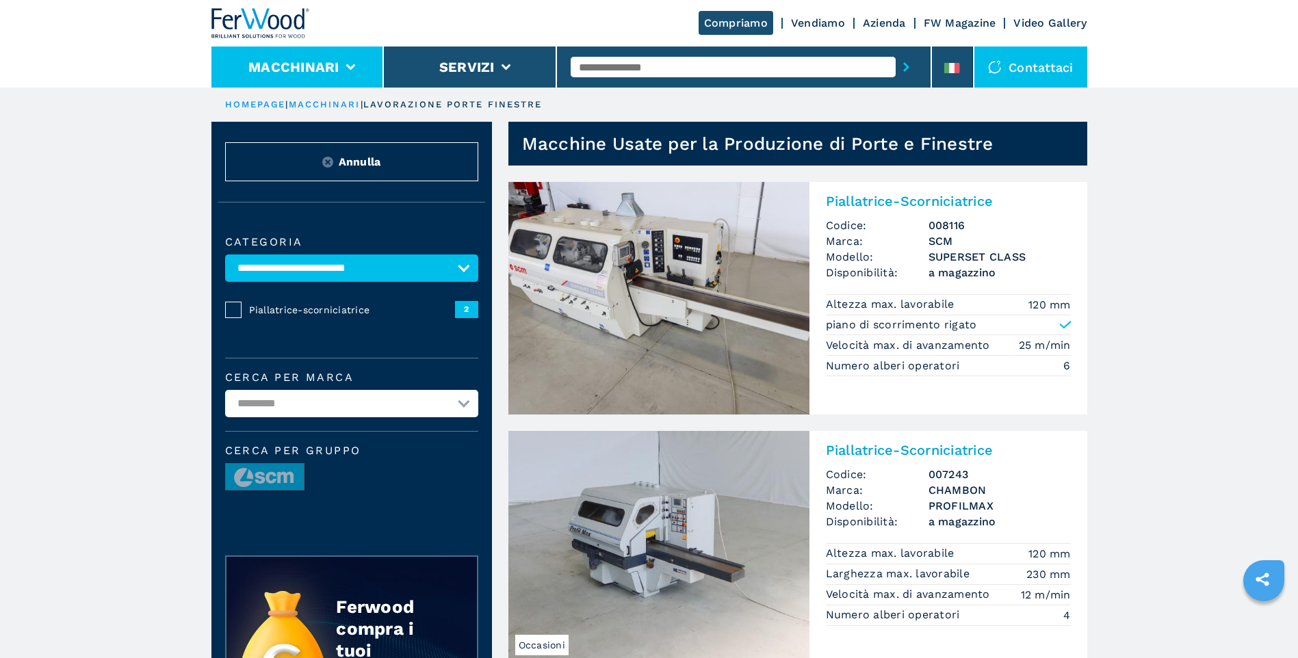
click at [319, 74] on button "Macchinari" at bounding box center [293, 67] width 91 height 16
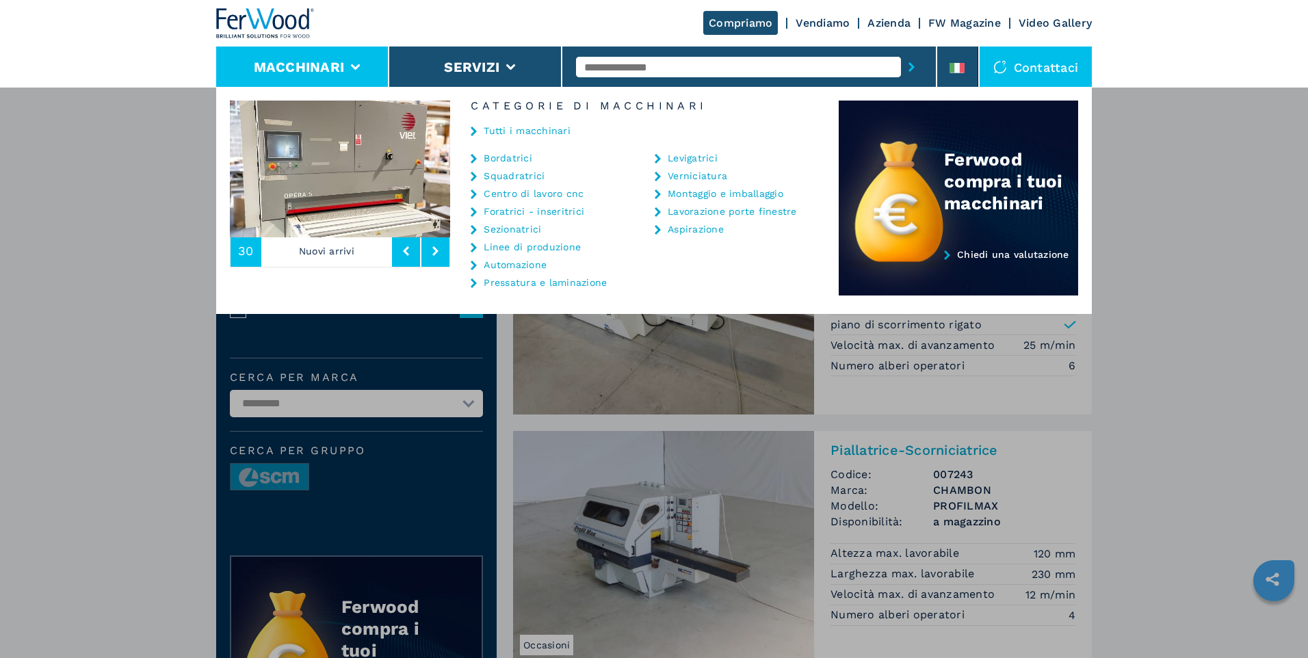
click at [677, 159] on link "Levigatrici" at bounding box center [693, 158] width 50 height 10
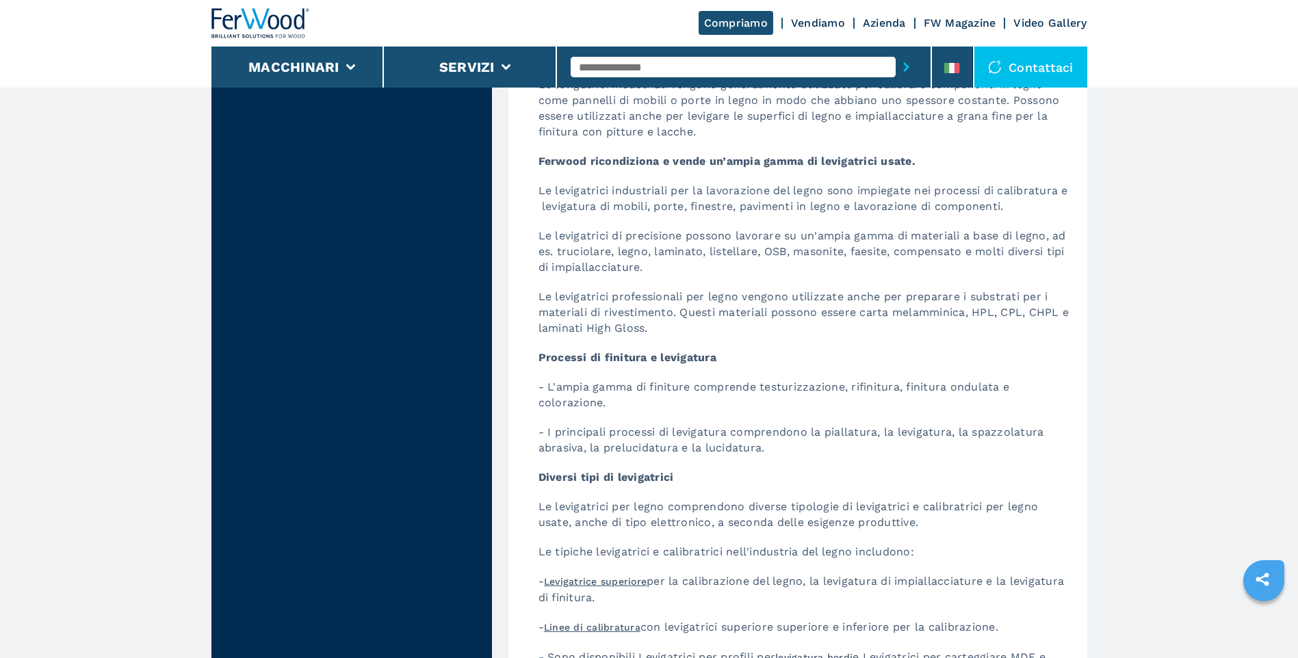
scroll to position [2463, 0]
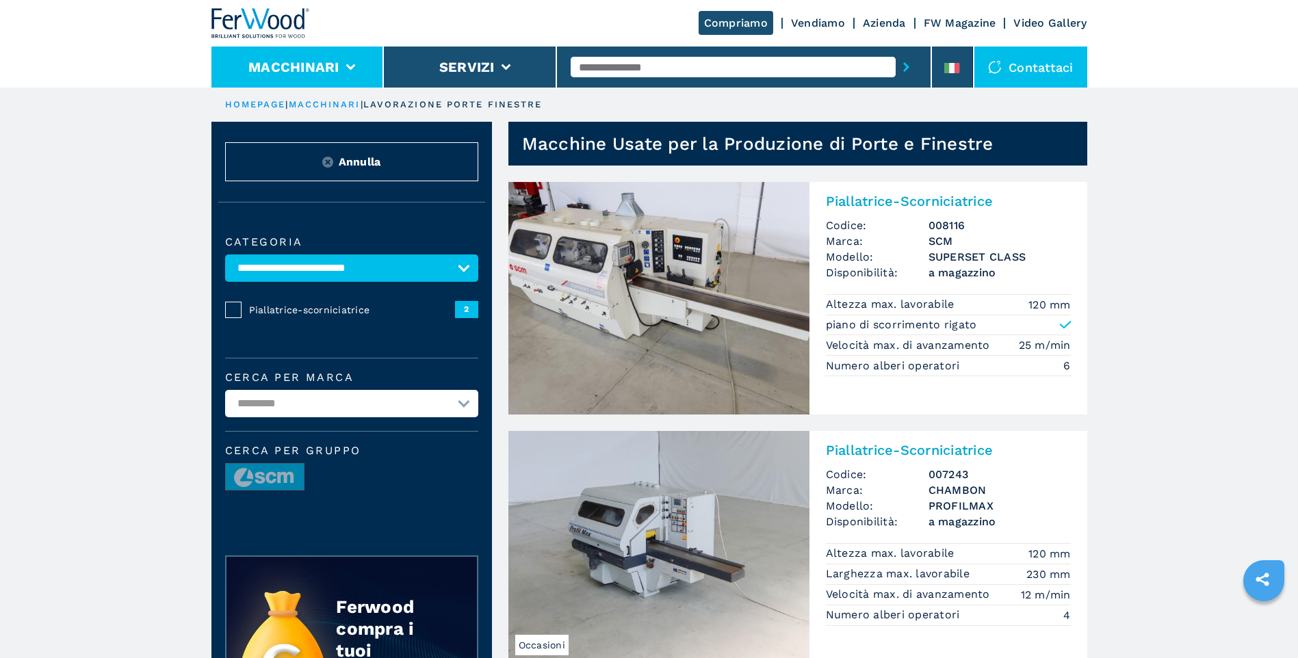
click at [261, 83] on li "Macchinari" at bounding box center [297, 67] width 173 height 41
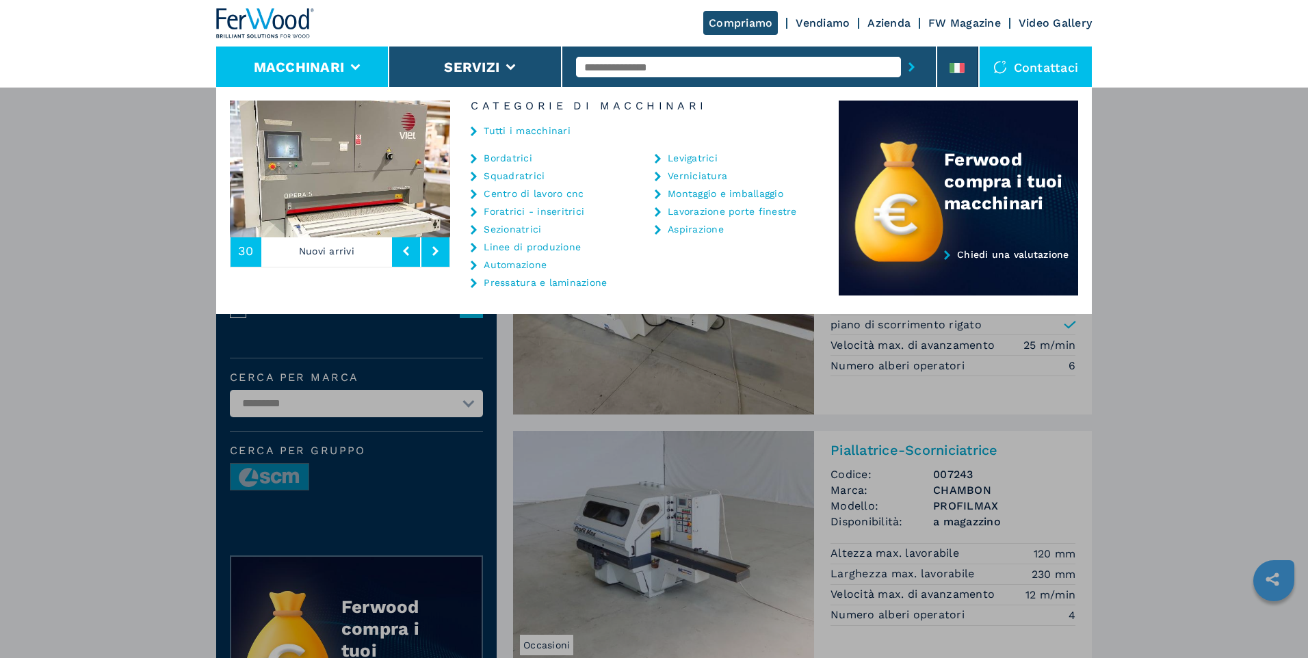
click at [509, 233] on link "Sezionatrici" at bounding box center [512, 229] width 57 height 10
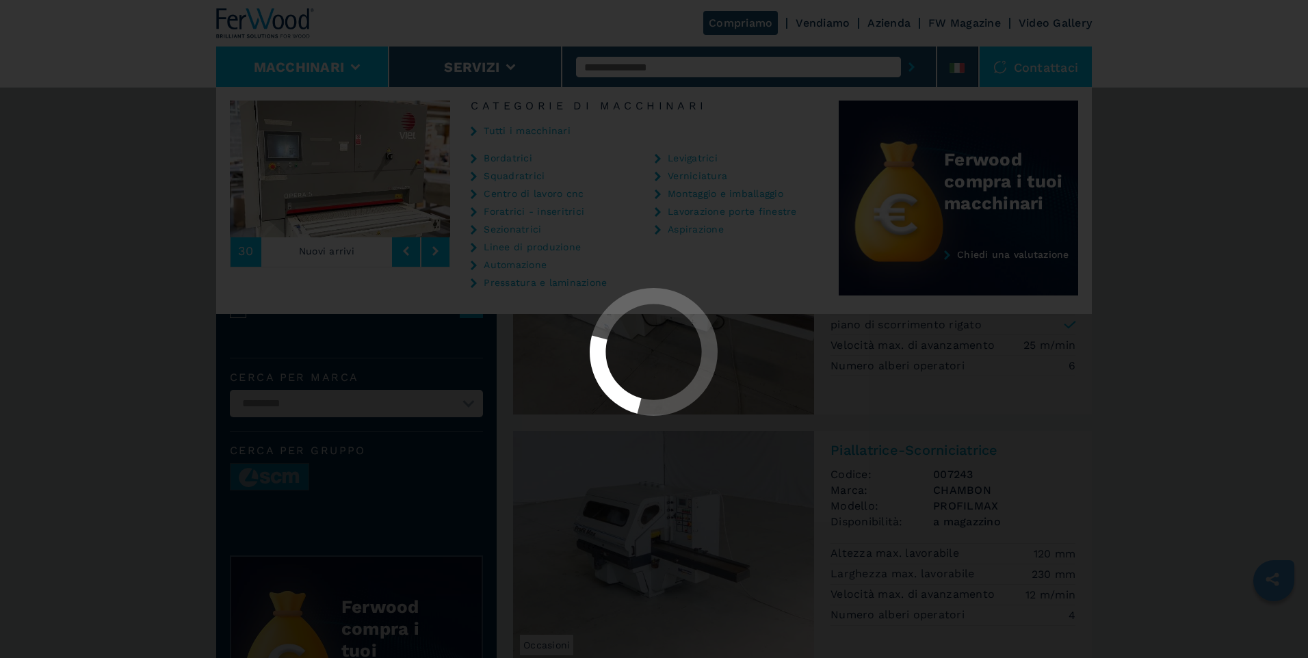
select select "**********"
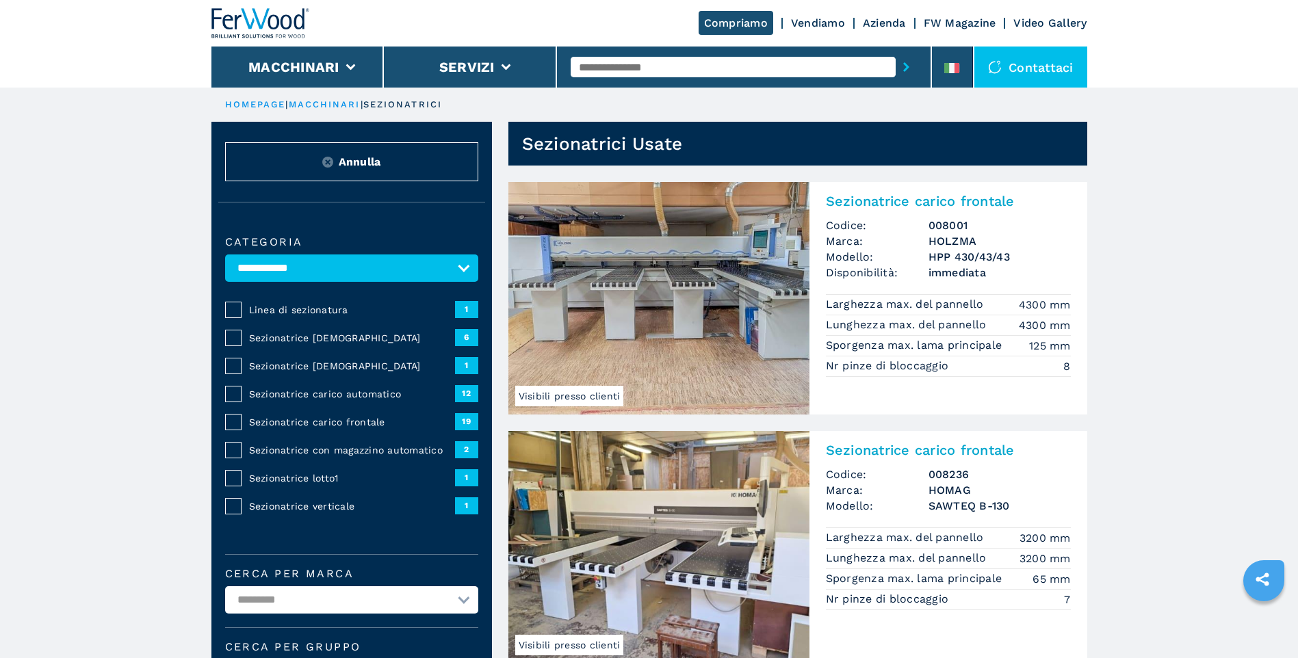
click at [337, 509] on span "Sezionatrice verticale" at bounding box center [352, 506] width 206 height 14
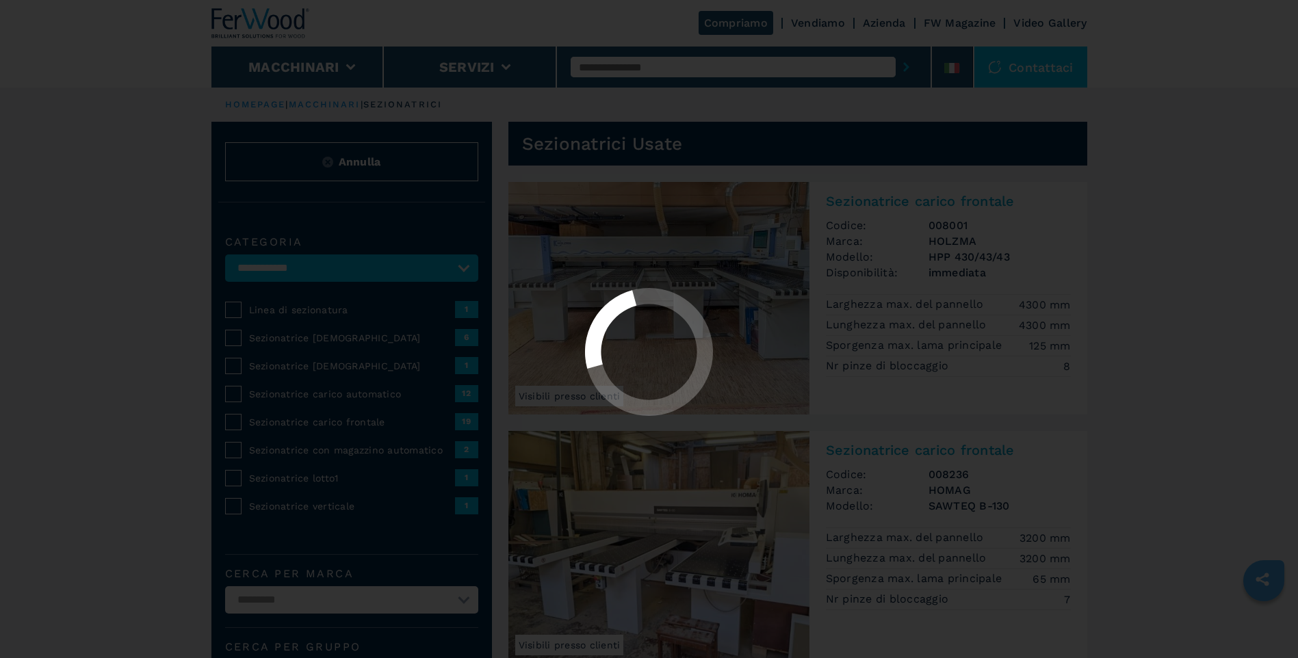
select select "**********"
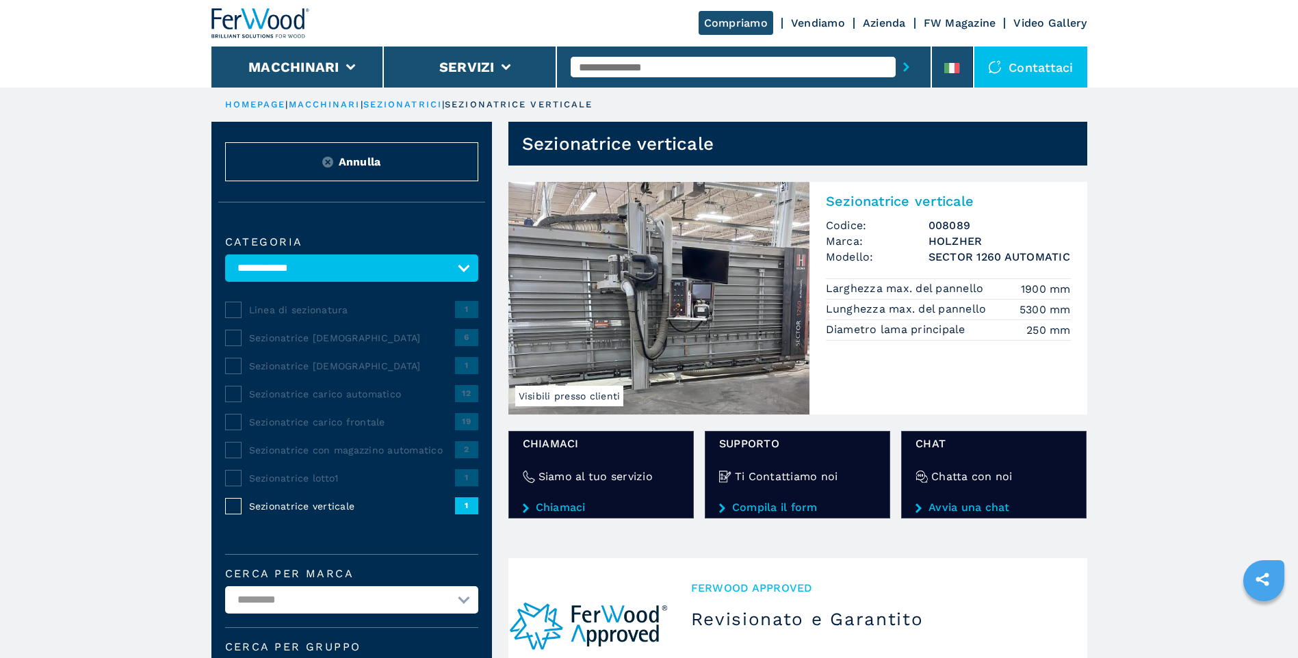
click at [645, 387] on img at bounding box center [658, 298] width 301 height 233
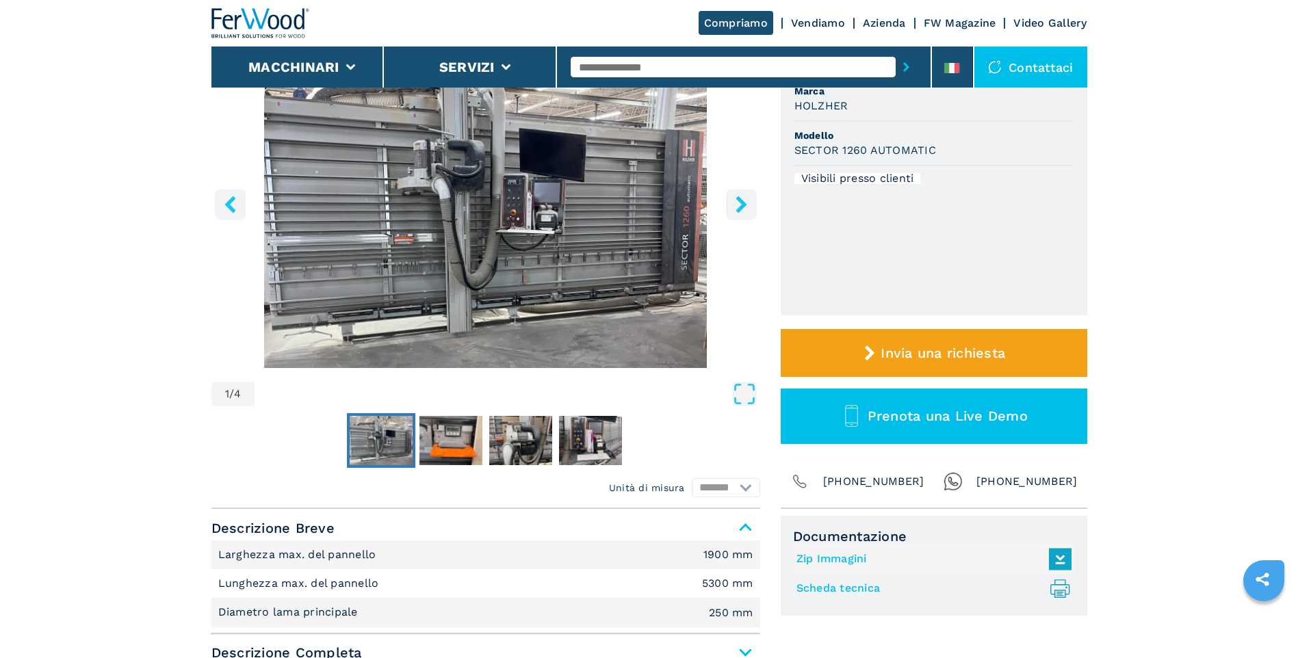
scroll to position [205, 0]
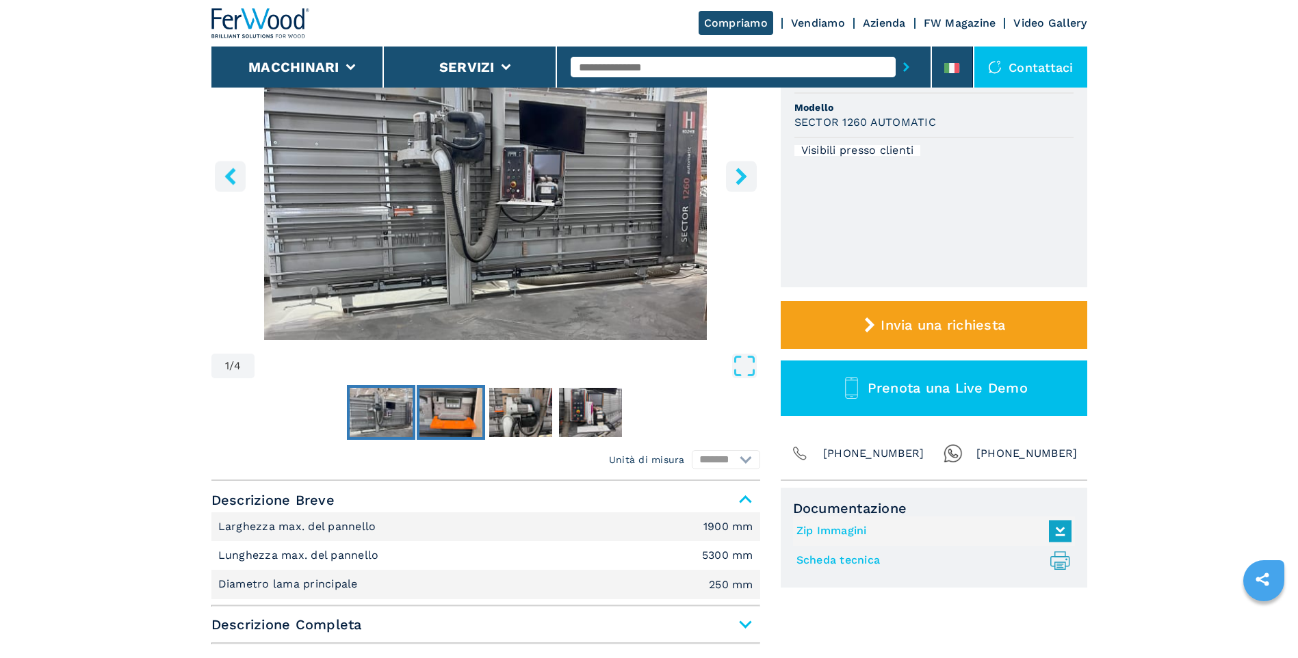
click at [457, 406] on img "Go to Slide 2" at bounding box center [450, 412] width 63 height 49
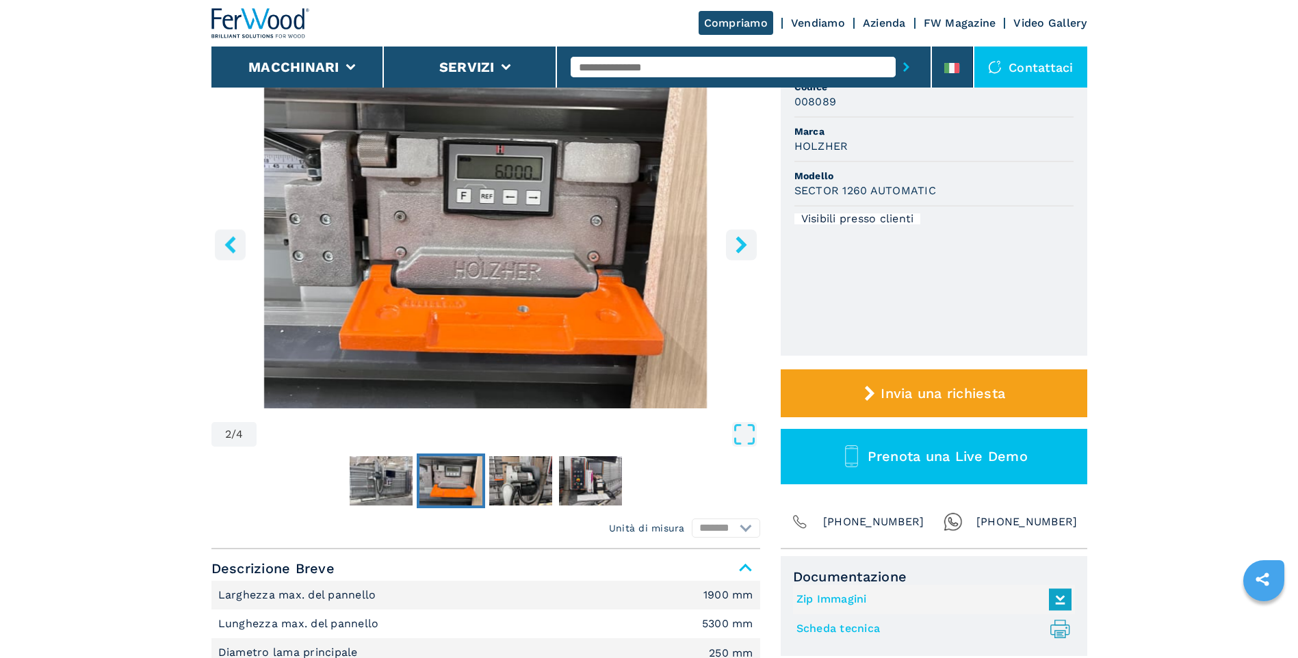
scroll to position [68, 0]
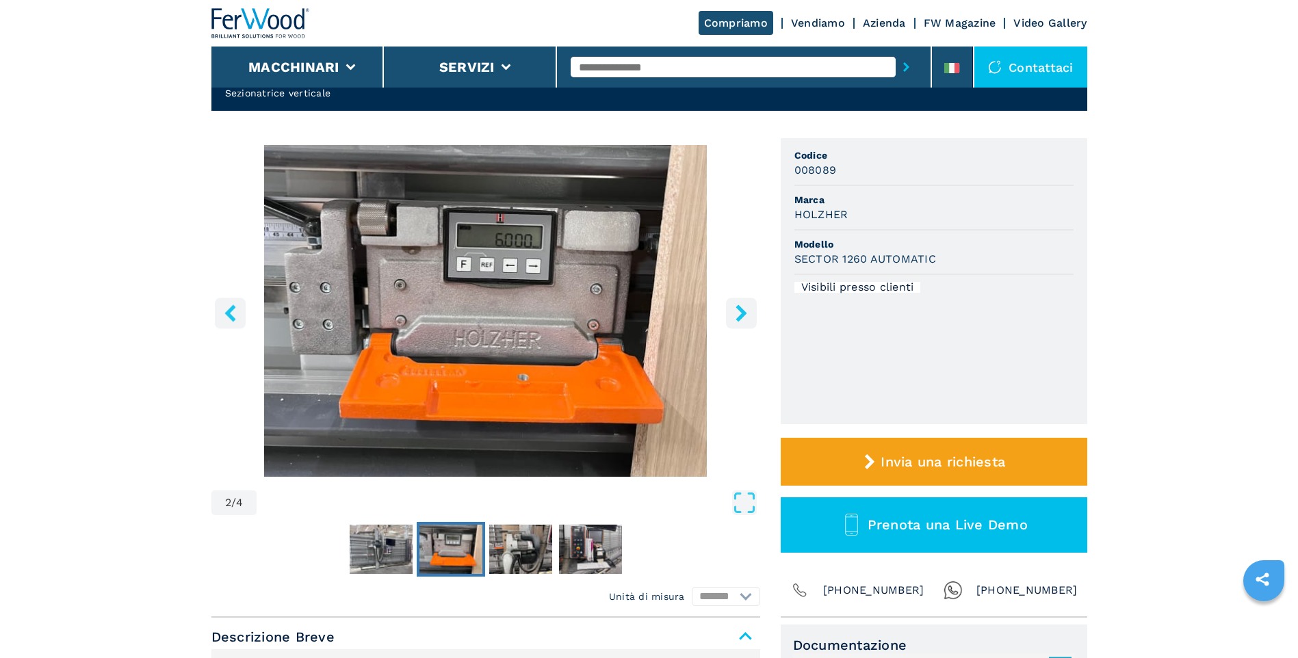
click at [744, 320] on icon "right-button" at bounding box center [741, 312] width 17 height 17
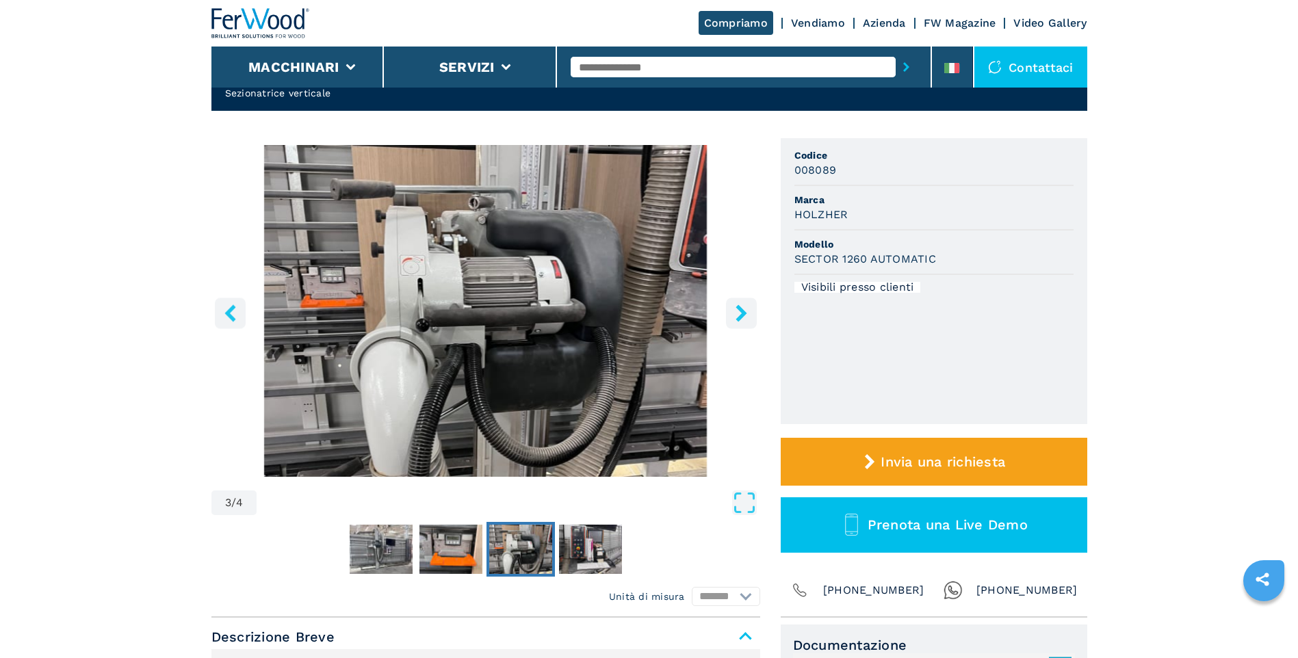
click at [744, 320] on icon "right-button" at bounding box center [741, 312] width 17 height 17
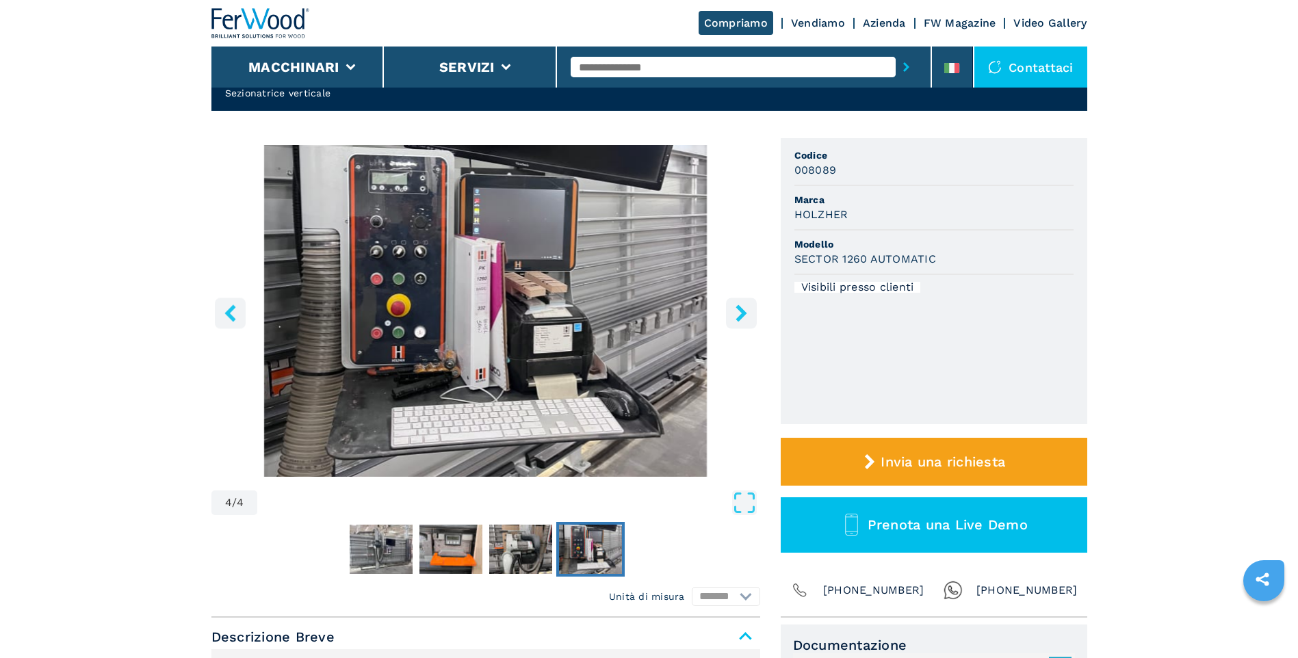
click at [744, 320] on icon "right-button" at bounding box center [741, 312] width 17 height 17
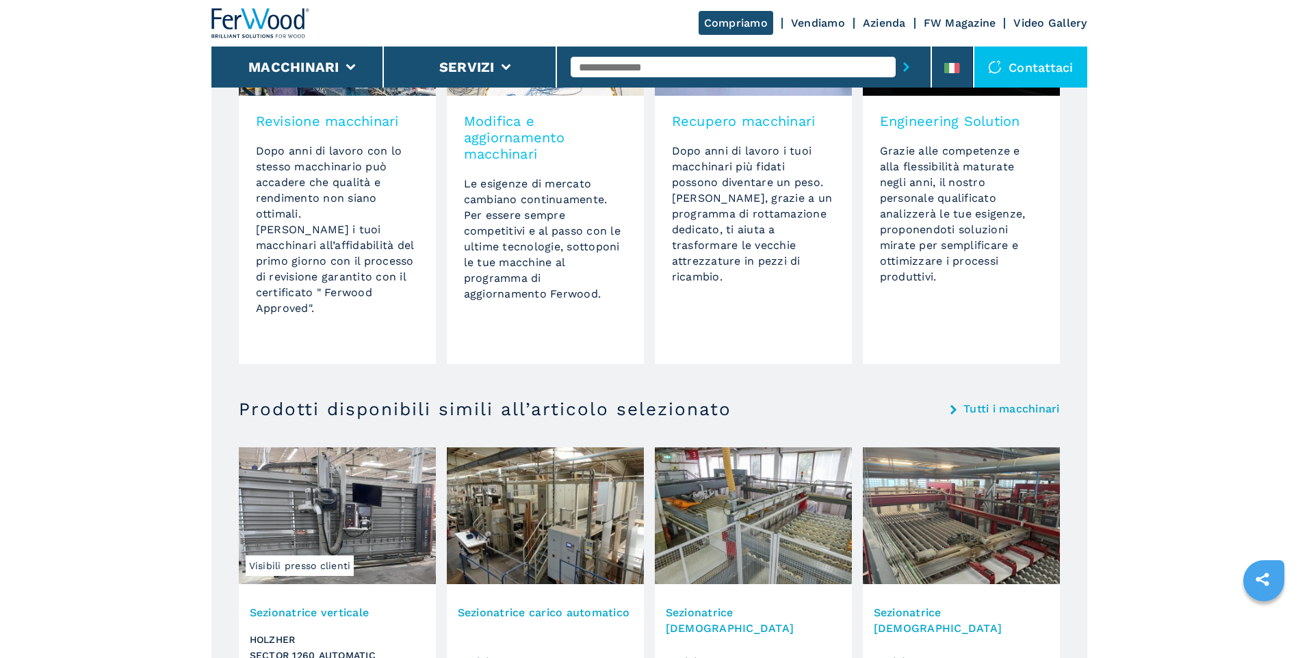
scroll to position [1163, 0]
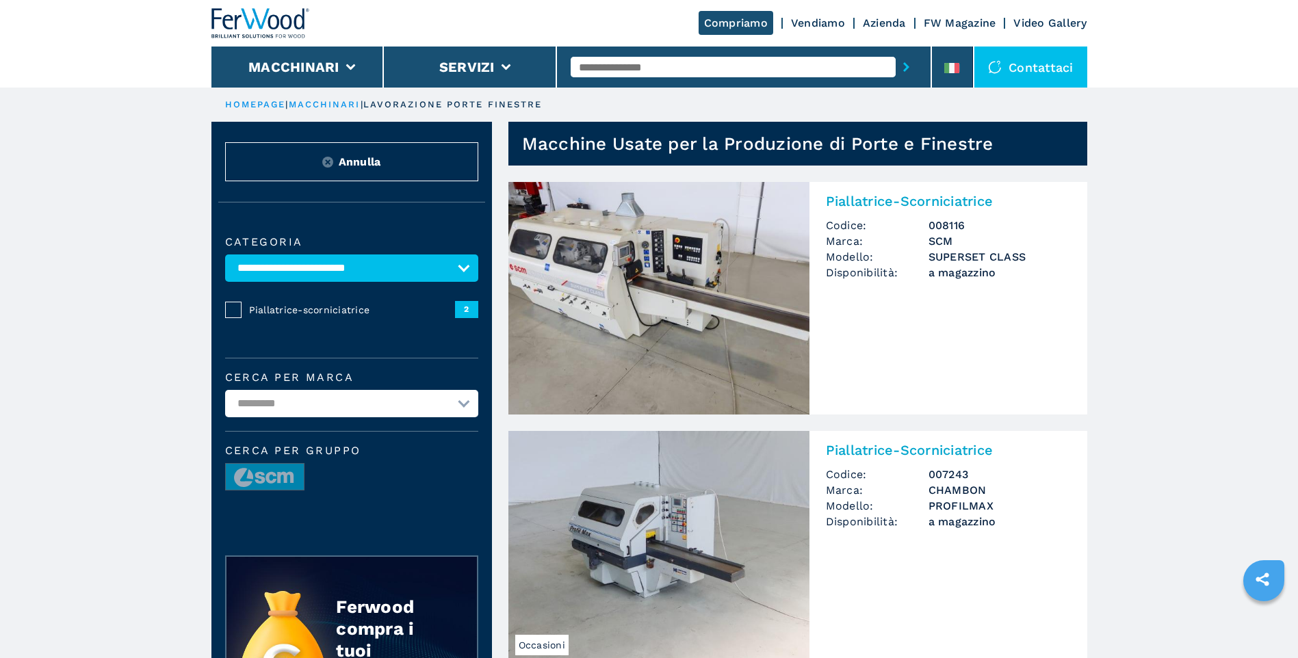
click at [288, 55] on li "Macchinari" at bounding box center [297, 67] width 173 height 41
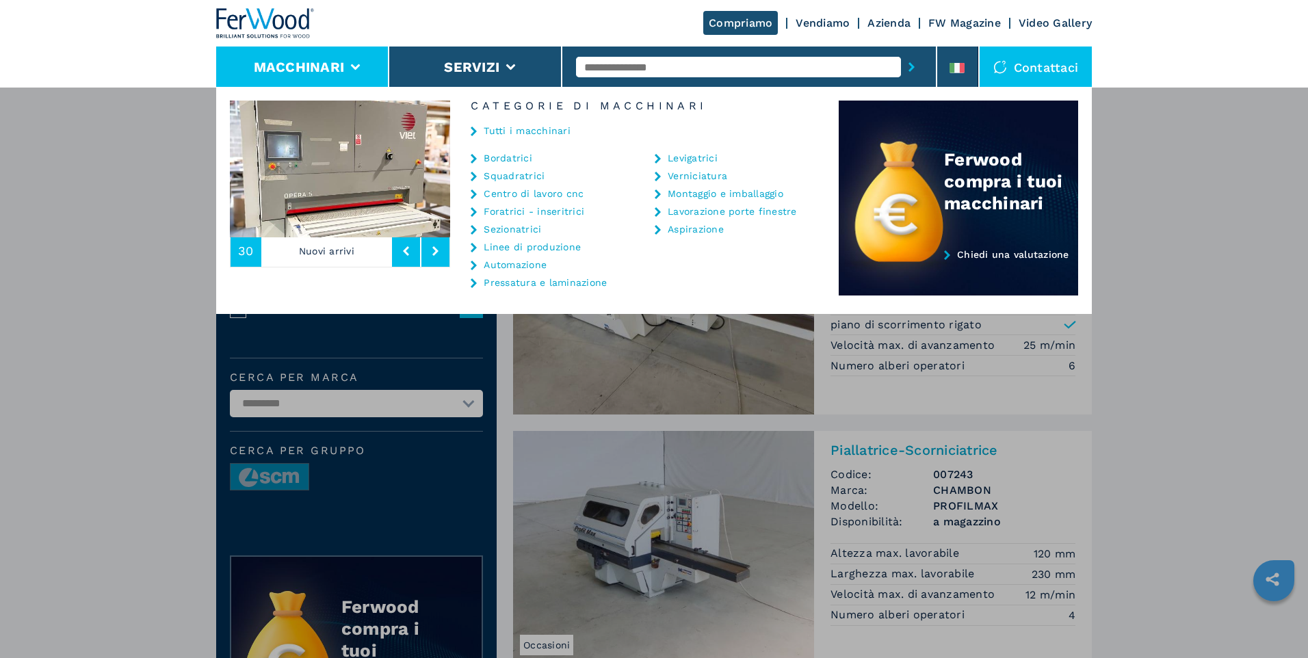
click at [519, 172] on link "Squadratrici" at bounding box center [514, 176] width 61 height 10
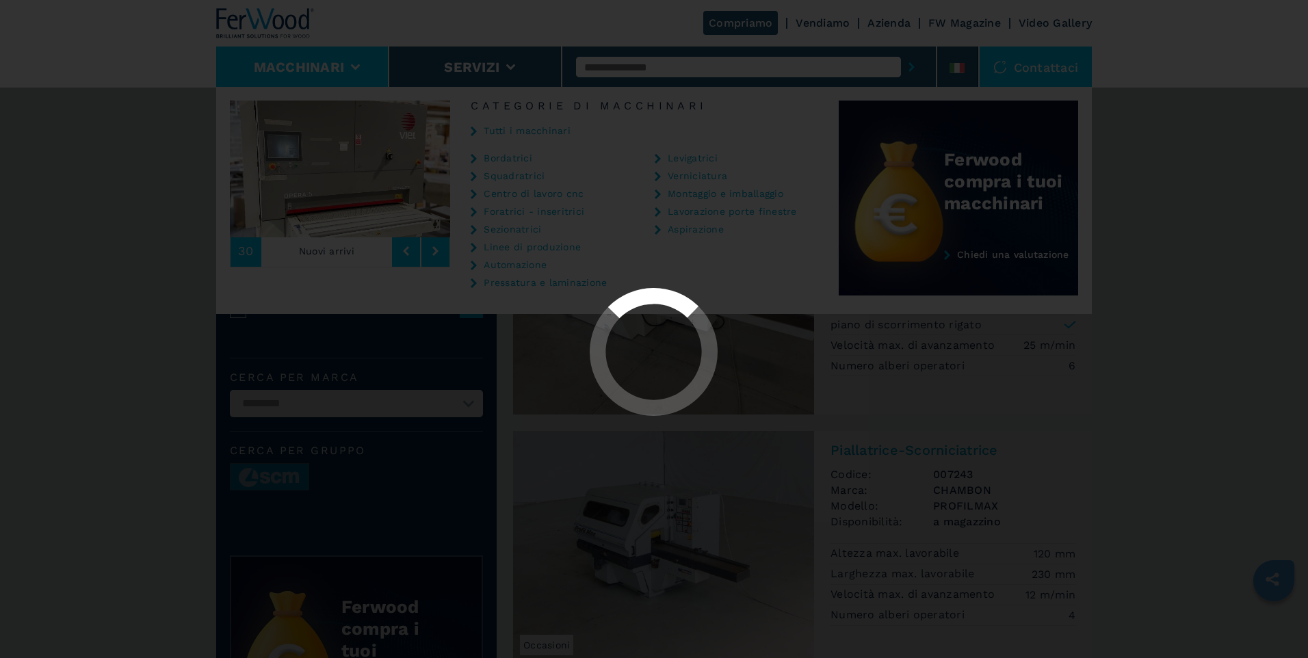
select select "**********"
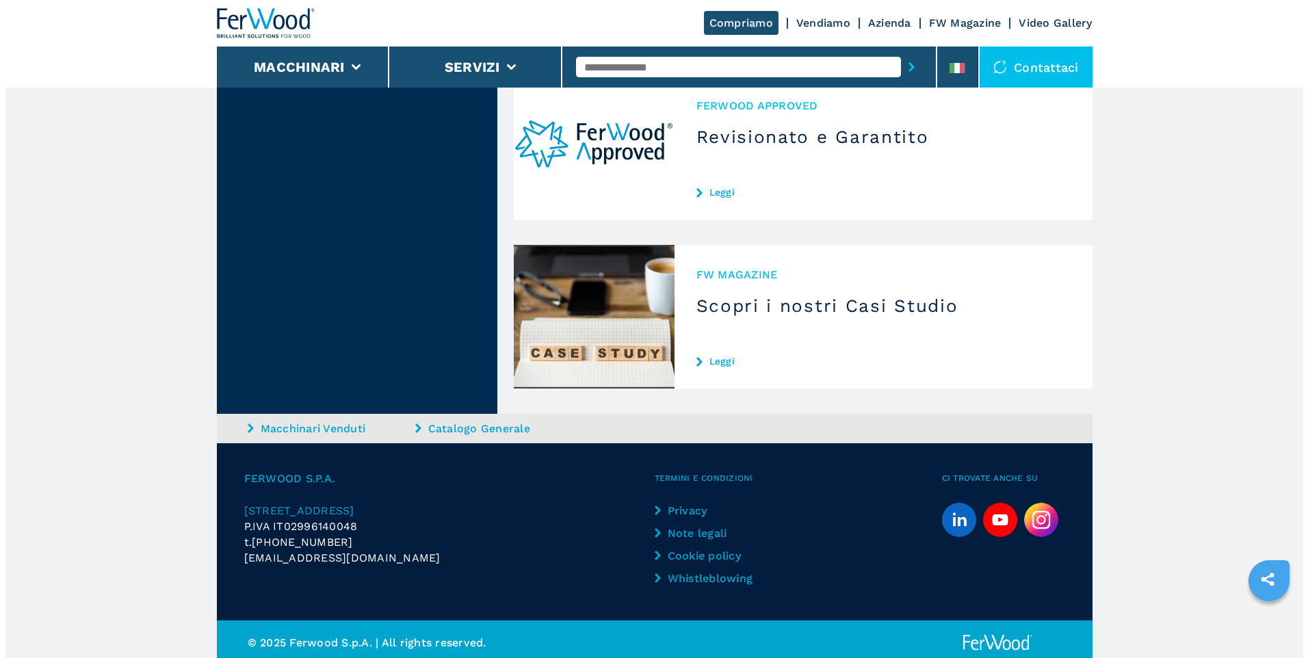
scroll to position [2070, 0]
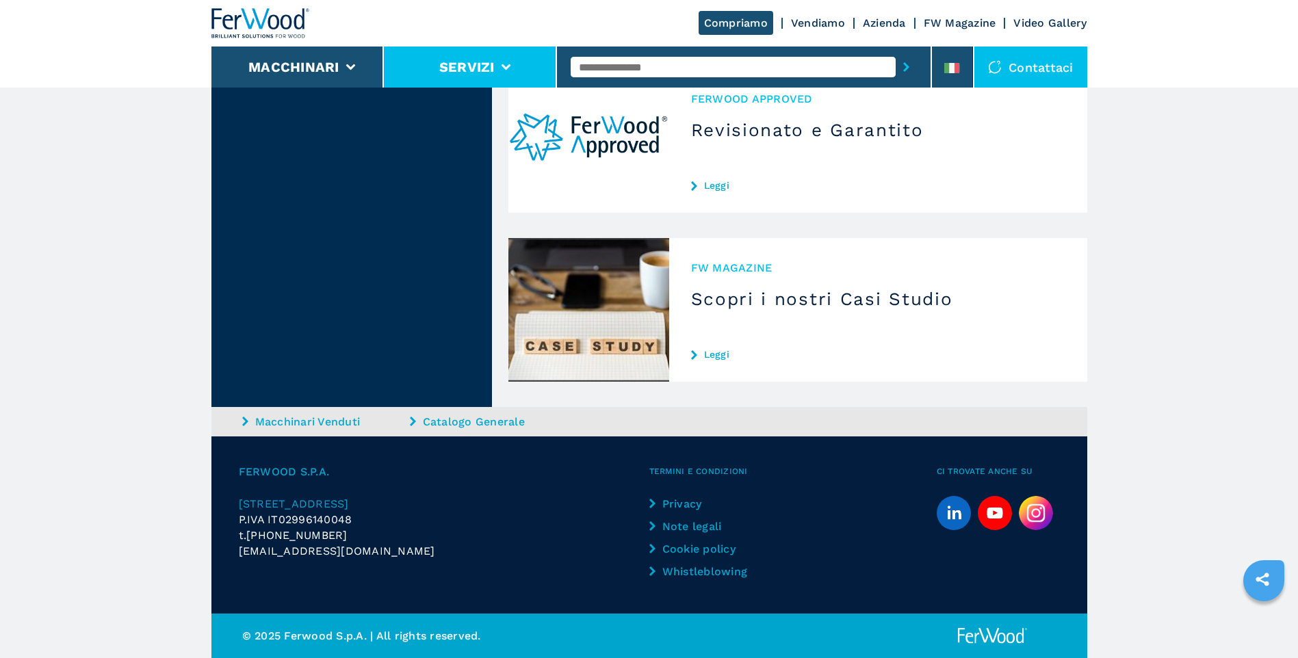
click at [453, 68] on button "Servizi" at bounding box center [466, 67] width 55 height 16
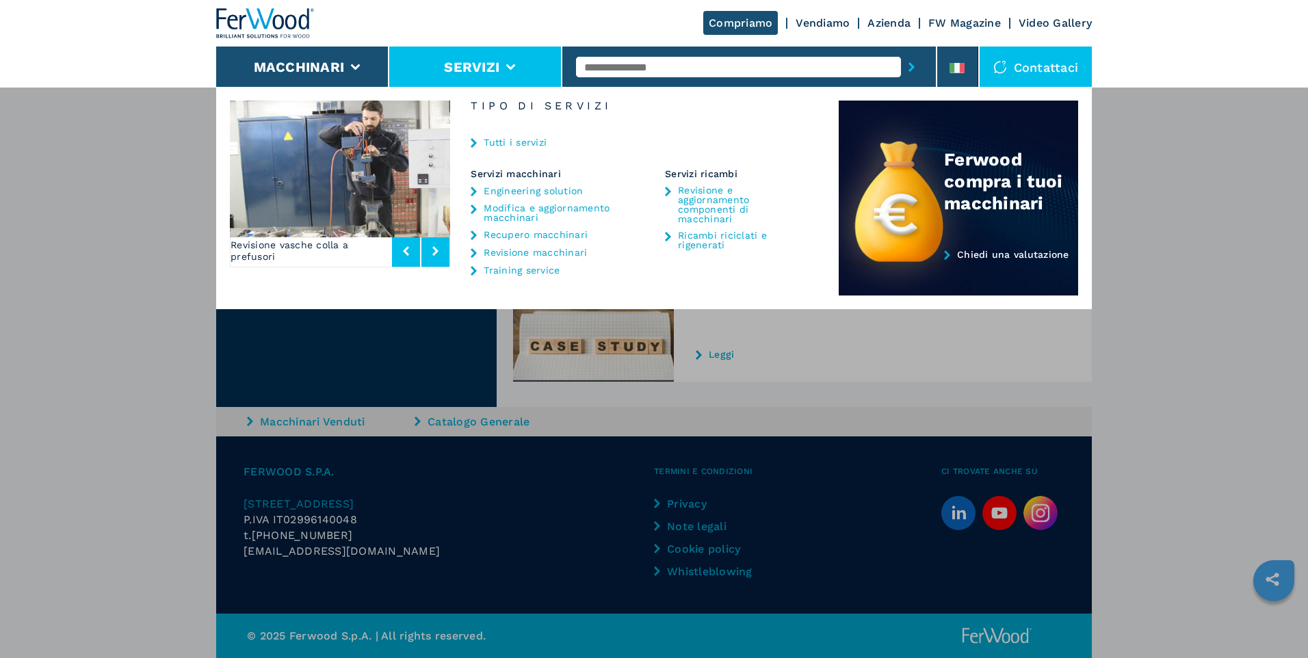
click at [324, 204] on img at bounding box center [340, 169] width 220 height 137
click at [437, 250] on icon at bounding box center [435, 251] width 6 height 10
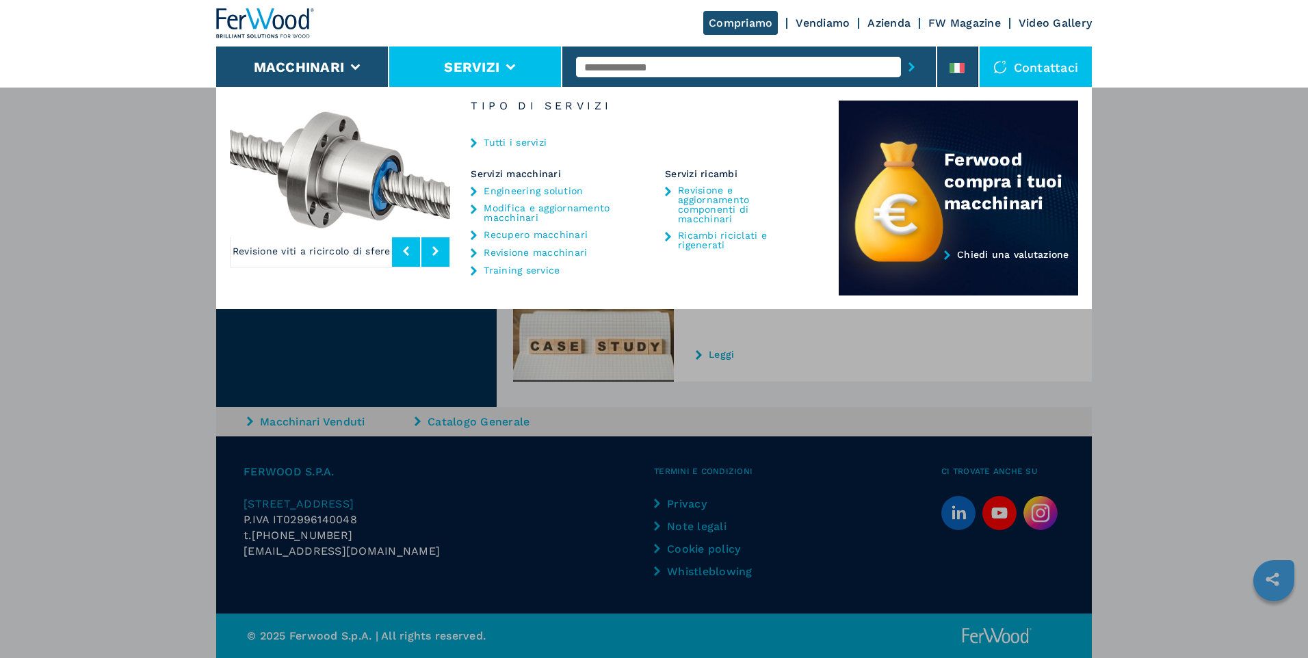
click at [437, 250] on icon at bounding box center [435, 251] width 6 height 10
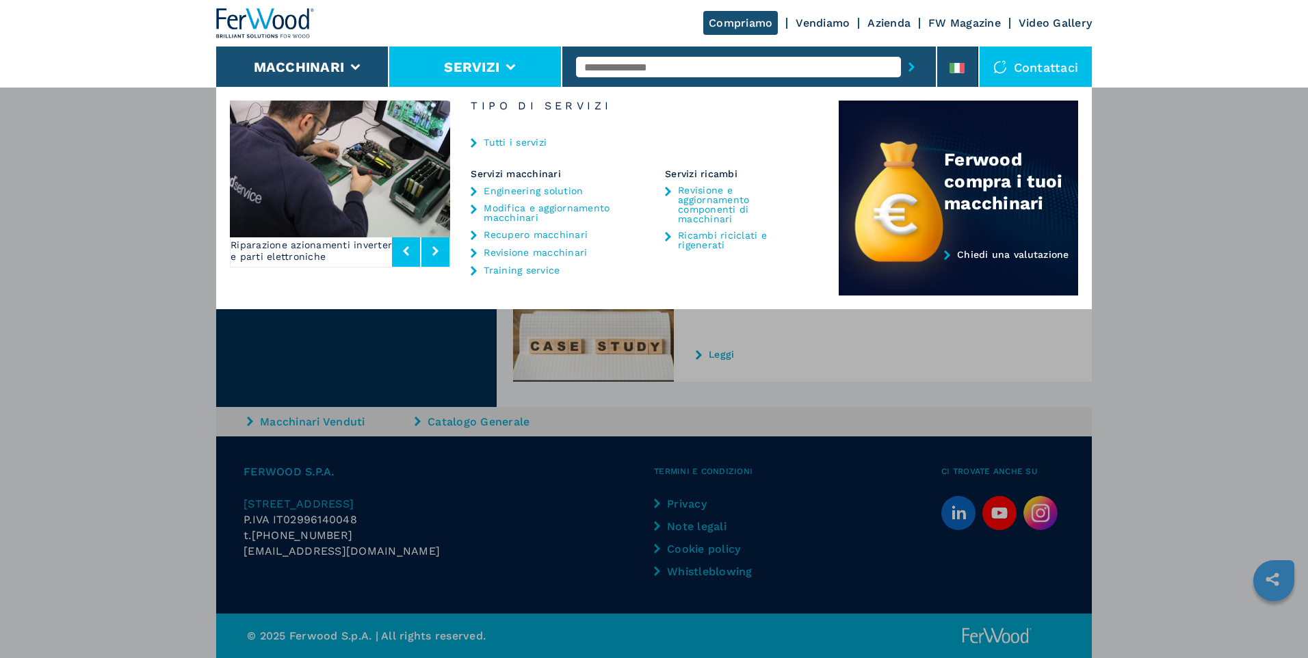
click at [437, 250] on icon at bounding box center [435, 251] width 6 height 10
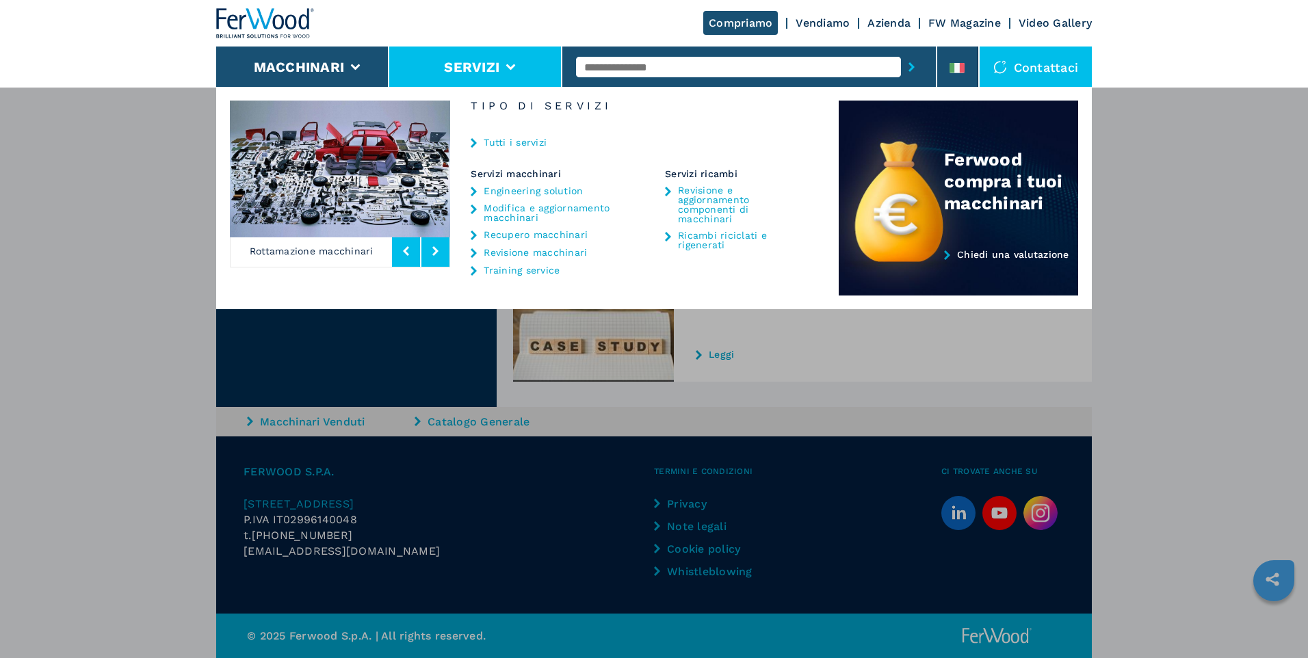
click at [437, 250] on icon at bounding box center [435, 251] width 6 height 10
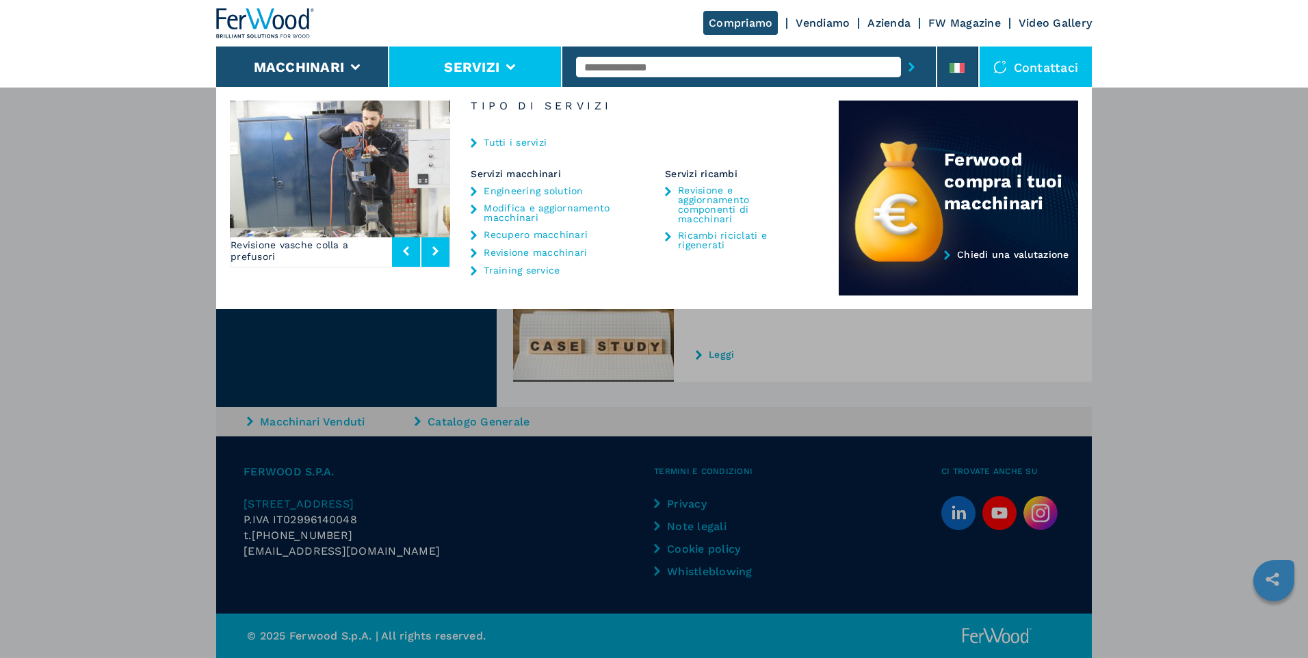
click at [437, 250] on icon at bounding box center [435, 251] width 6 height 10
click at [738, 231] on link "Ricambi riciclati e rigenerati" at bounding box center [742, 240] width 128 height 19
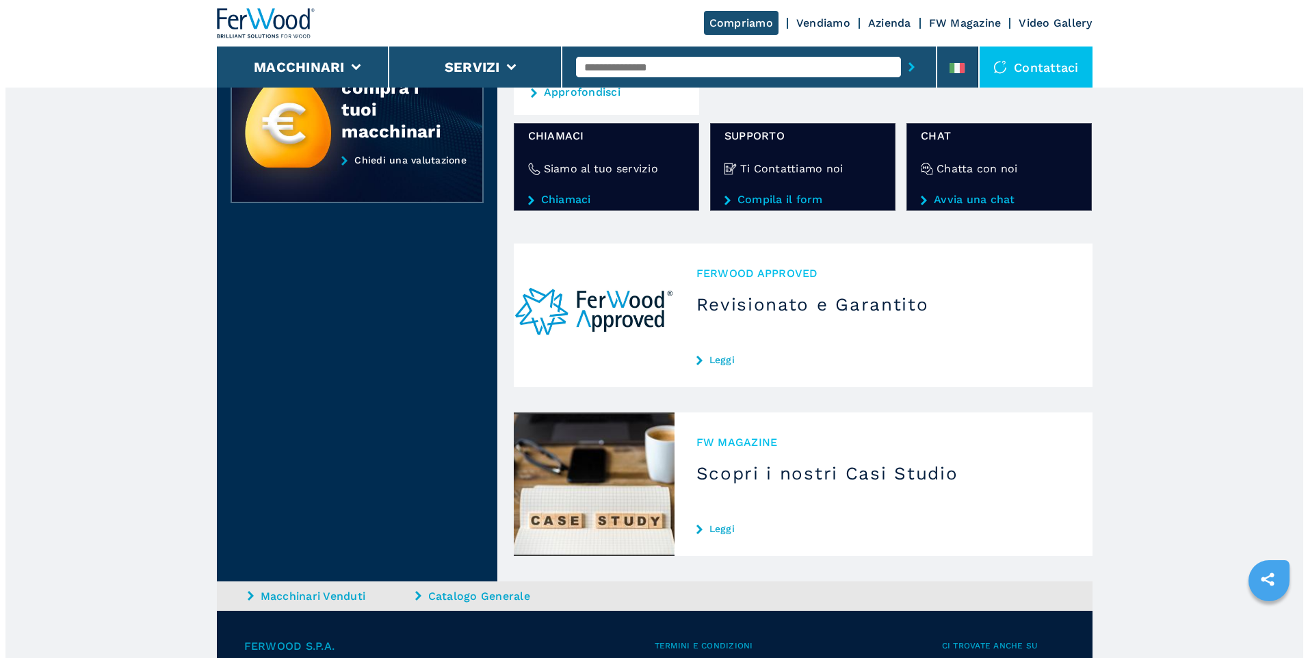
scroll to position [409, 0]
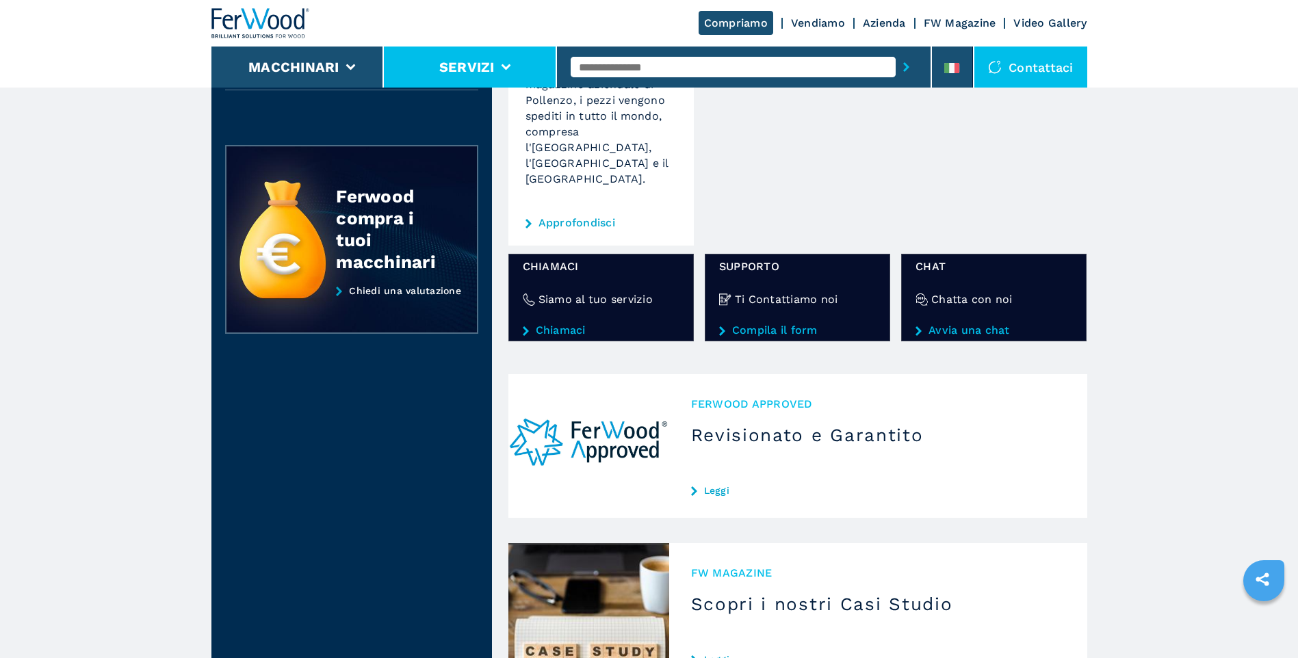
click at [471, 72] on button "Servizi" at bounding box center [466, 67] width 55 height 16
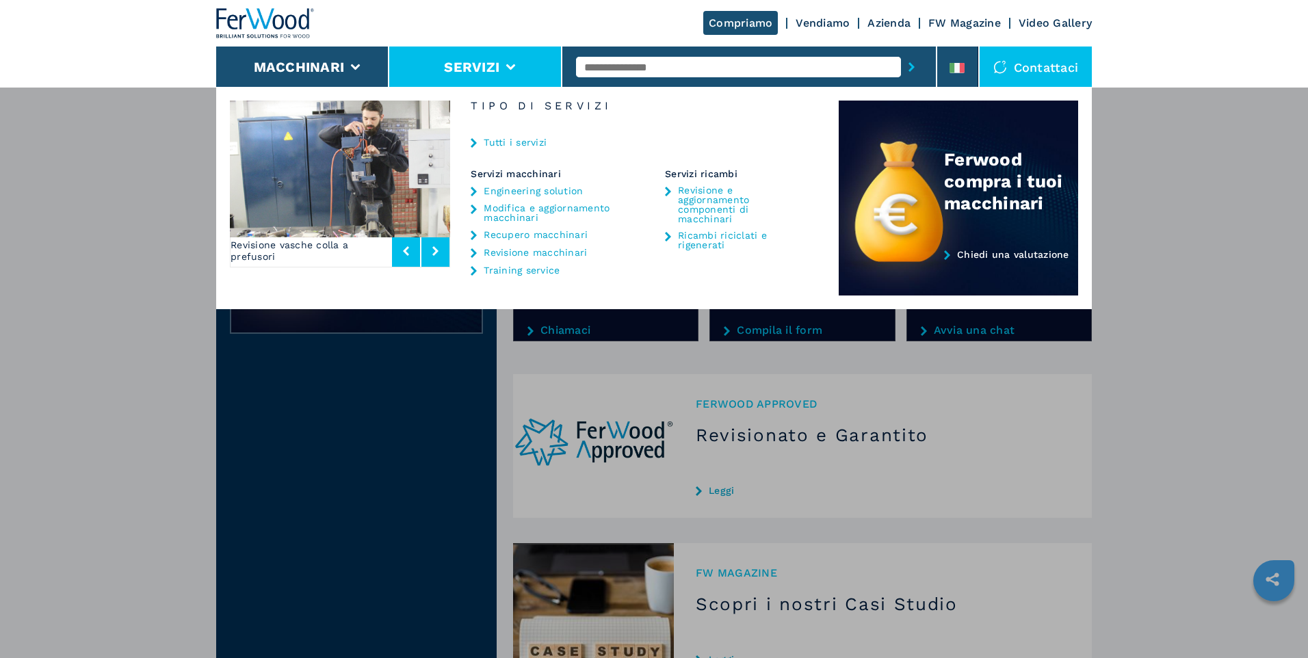
click at [524, 190] on link "Engineering solution" at bounding box center [533, 191] width 99 height 10
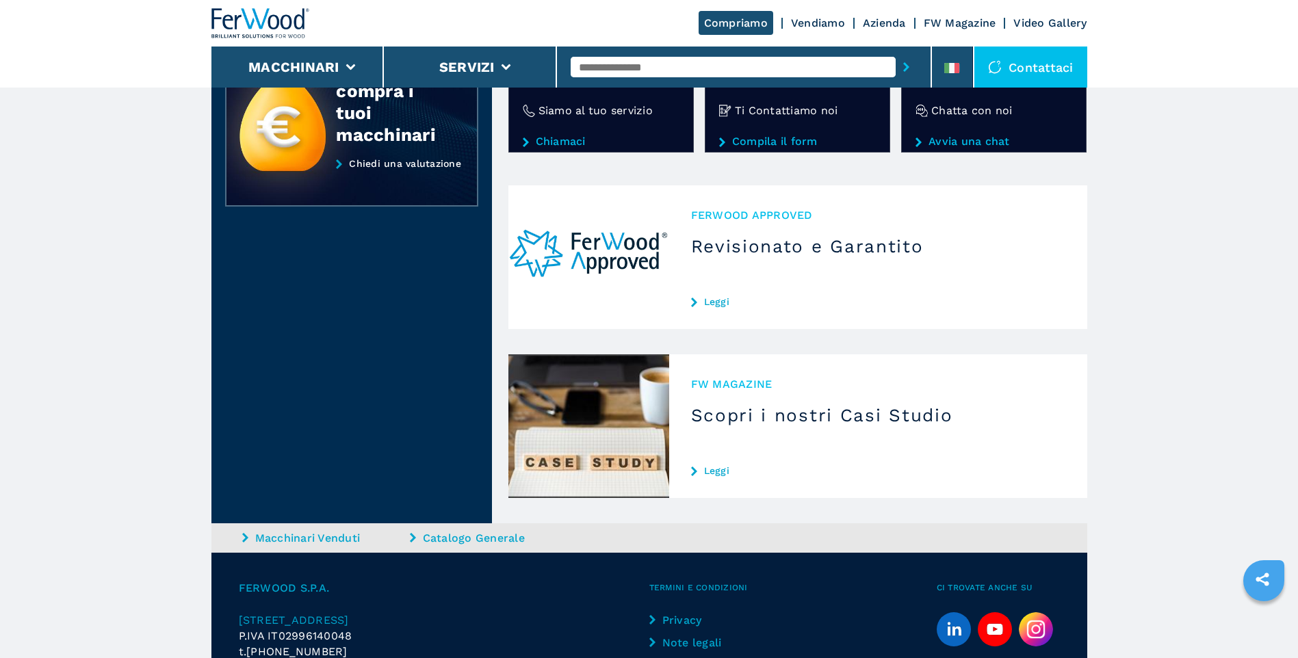
scroll to position [616, 0]
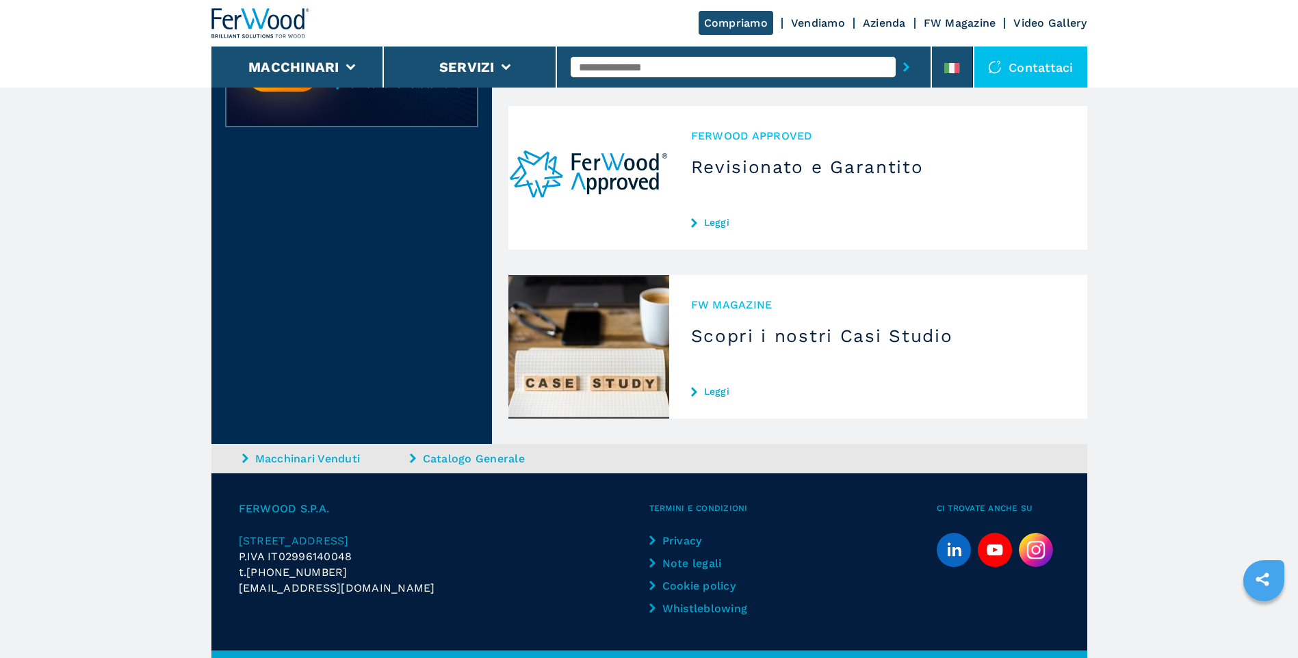
click at [713, 224] on link "Leggi" at bounding box center [878, 222] width 374 height 11
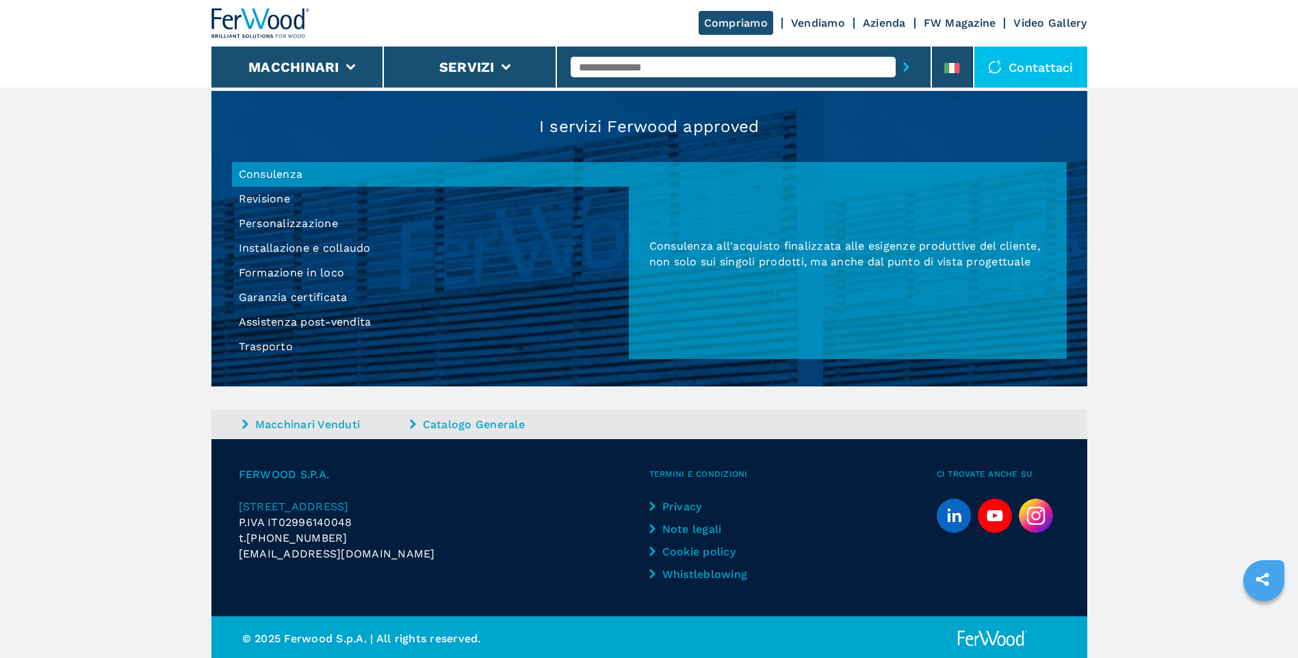
scroll to position [1236, 0]
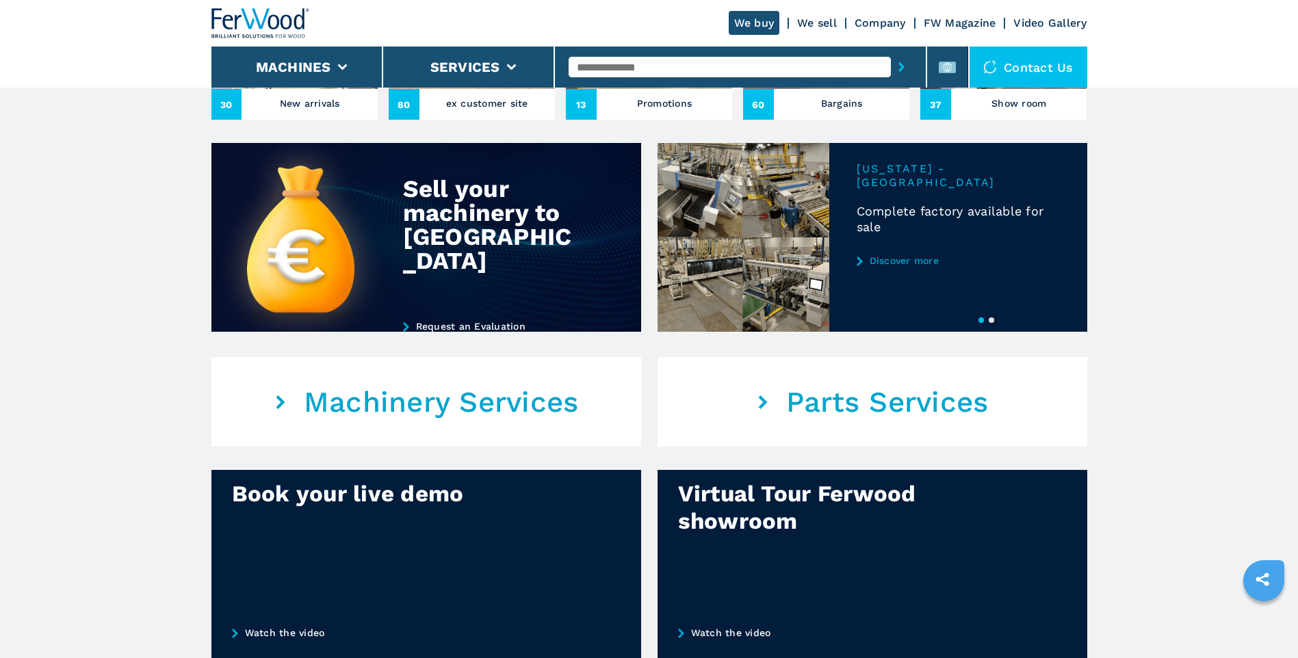
scroll to position [753, 0]
